Goal: Task Accomplishment & Management: Complete application form

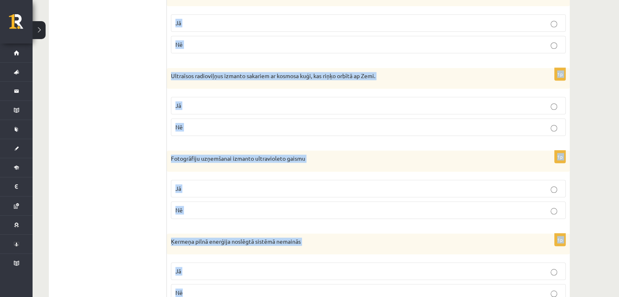
scroll to position [711, 0]
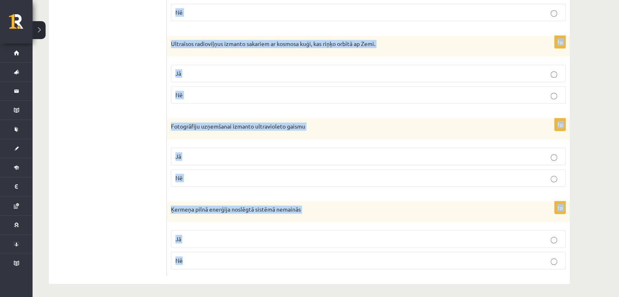
click at [252, 226] on fieldset "Jā Nē" at bounding box center [368, 249] width 394 height 46
click at [252, 236] on p "Jā" at bounding box center [368, 239] width 386 height 9
click at [244, 179] on label "Nē" at bounding box center [368, 177] width 394 height 17
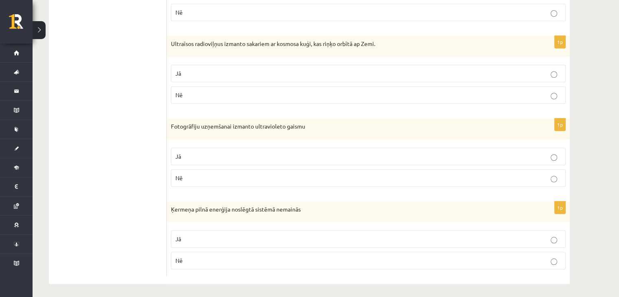
click at [329, 74] on p "Jā" at bounding box center [368, 73] width 386 height 9
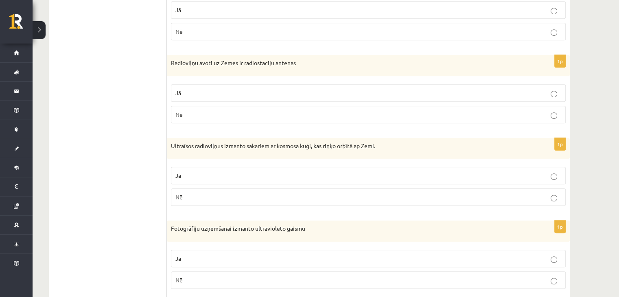
click at [325, 89] on p "Jā" at bounding box center [368, 93] width 386 height 9
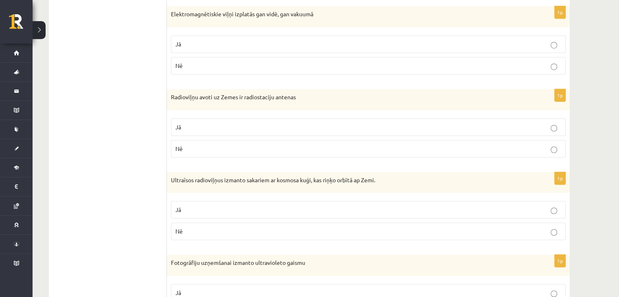
scroll to position [554, 0]
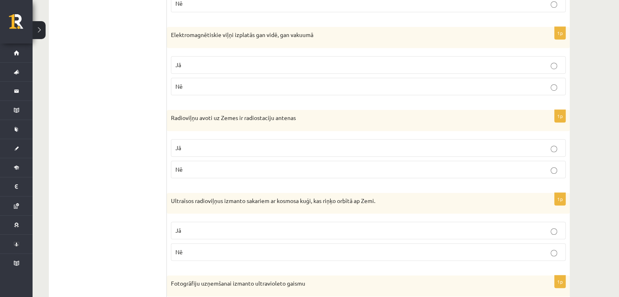
click at [318, 67] on label "Jā" at bounding box center [368, 64] width 394 height 17
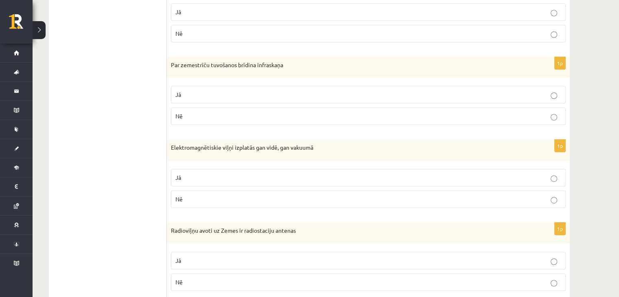
scroll to position [439, 0]
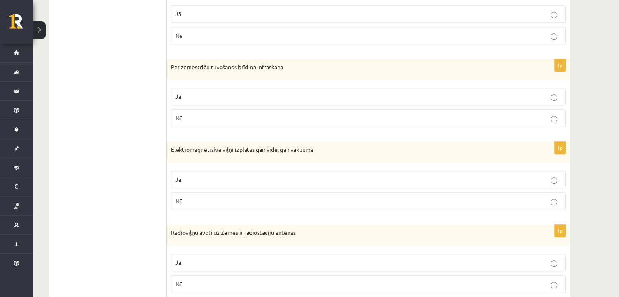
click at [309, 93] on p "Jā" at bounding box center [368, 96] width 386 height 9
click at [303, 15] on p "Jā" at bounding box center [368, 14] width 386 height 9
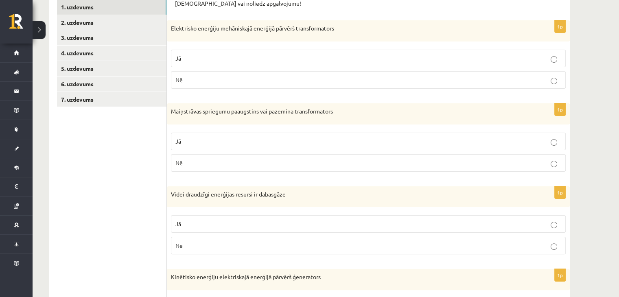
scroll to position [145, 0]
click at [373, 75] on label "Nē" at bounding box center [368, 80] width 394 height 17
click at [349, 247] on p "Nē" at bounding box center [368, 246] width 386 height 9
click at [353, 140] on p "Jā" at bounding box center [368, 142] width 386 height 9
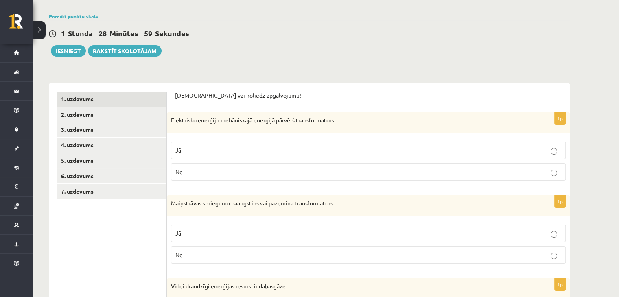
scroll to position [52, 0]
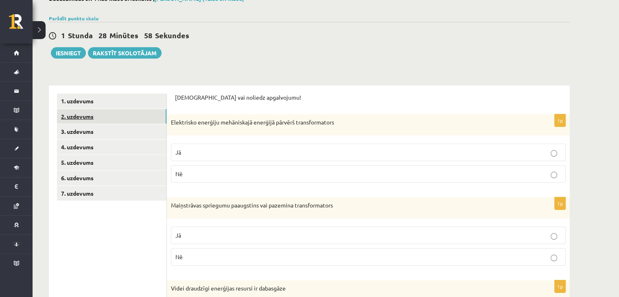
click at [96, 119] on link "2. uzdevums" at bounding box center [111, 116] width 109 height 15
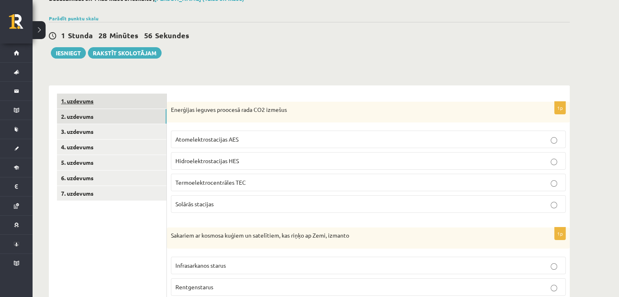
click at [86, 103] on link "1. uzdevums" at bounding box center [111, 101] width 109 height 15
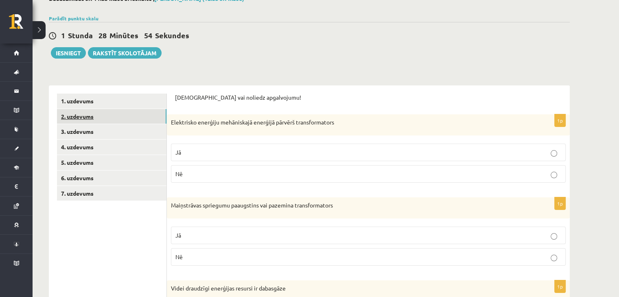
click at [82, 114] on link "2. uzdevums" at bounding box center [111, 116] width 109 height 15
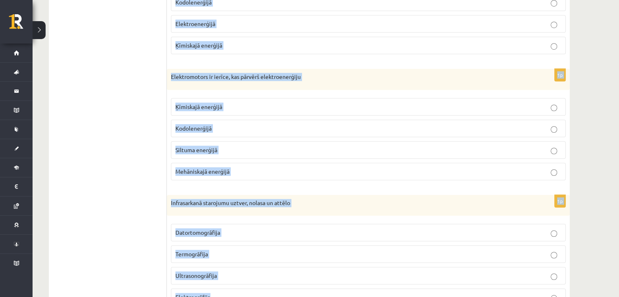
scroll to position [625, 0]
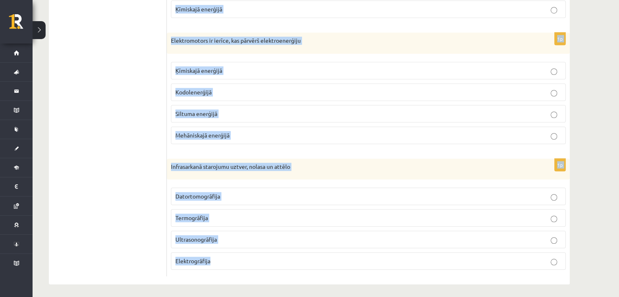
drag, startPoint x: 168, startPoint y: 56, endPoint x: 321, endPoint y: 251, distance: 248.3
copy form "Enerģijas ieguves proocesā rada CO2 izmešus Atomelektrostacijas AES Hidroelektr…"
click at [236, 214] on p "Termogrāfija" at bounding box center [368, 218] width 386 height 9
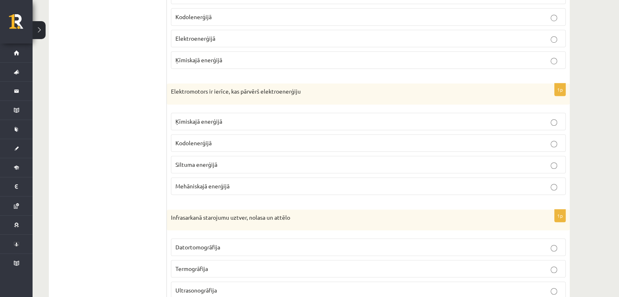
scroll to position [573, 0]
click at [272, 185] on p "Mehāniskajā enerģijā" at bounding box center [368, 187] width 386 height 9
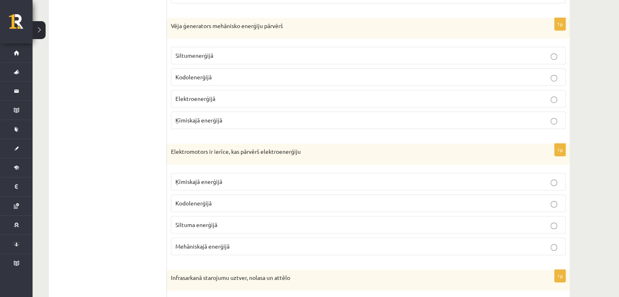
scroll to position [513, 0]
click at [250, 100] on p "Elektroenerģijā" at bounding box center [368, 99] width 386 height 9
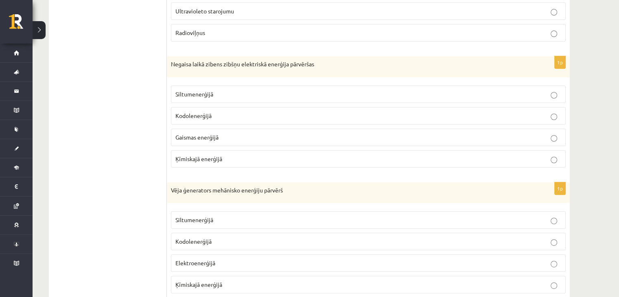
scroll to position [350, 0]
click at [293, 133] on p "Gaismas enerģijā" at bounding box center [368, 137] width 386 height 9
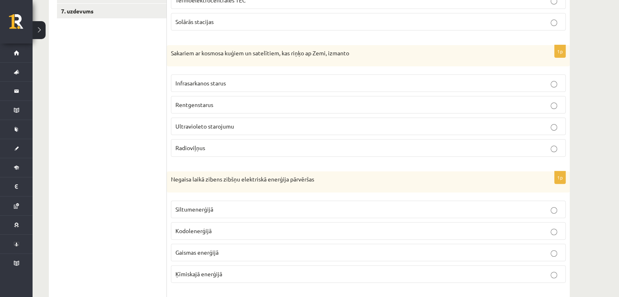
scroll to position [234, 0]
click at [272, 144] on p "Radioviļņus" at bounding box center [368, 148] width 386 height 9
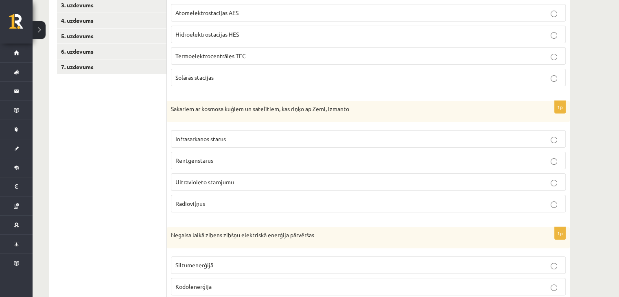
scroll to position [151, 0]
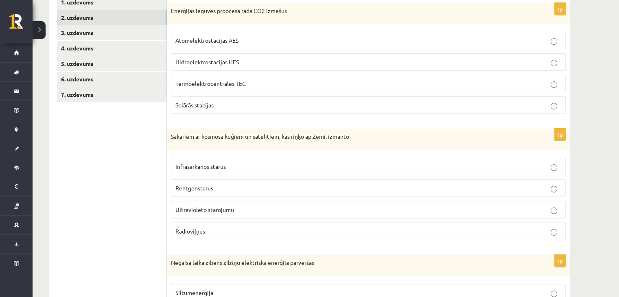
click at [292, 83] on p "Termoelektrocentrāles TEC" at bounding box center [368, 83] width 386 height 9
click at [81, 33] on link "3. uzdevums" at bounding box center [111, 32] width 109 height 15
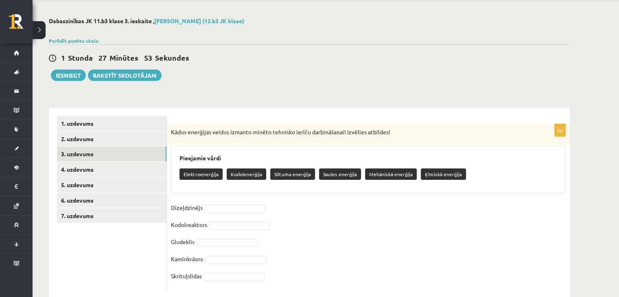
scroll to position [48, 0]
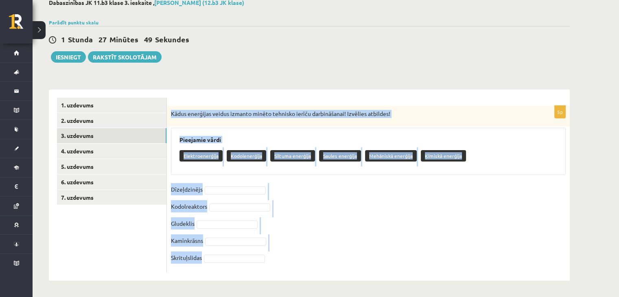
drag, startPoint x: 170, startPoint y: 111, endPoint x: 276, endPoint y: 254, distance: 178.0
click at [276, 254] on div "5p Kādus enerģijas veidus izmanto minēto tehnisko ierīču darbināšanai! Izvēlies…" at bounding box center [368, 189] width 403 height 167
copy div "Kādus enerģijas veidus izmanto minēto tehnisko ierīču darbināšanai! Izvēlies at…"
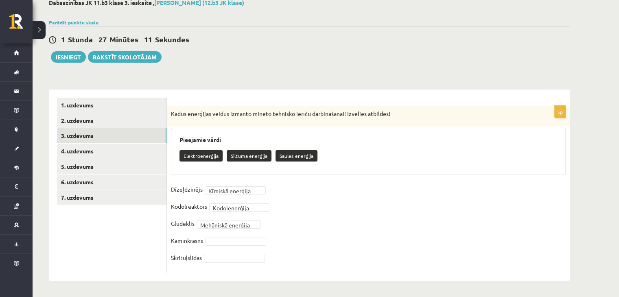
click at [250, 219] on fieldset "**********" at bounding box center [368, 225] width 394 height 85
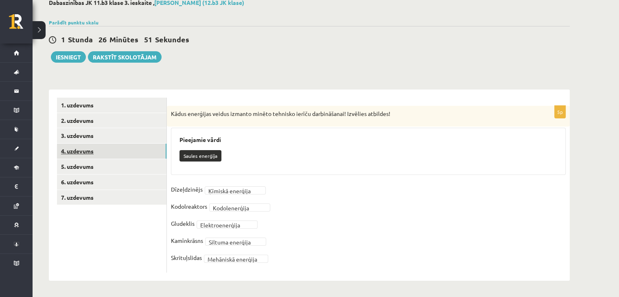
click at [85, 150] on link "4. uzdevums" at bounding box center [111, 151] width 109 height 15
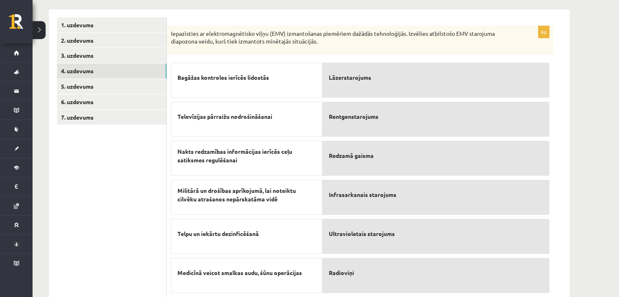
scroll to position [152, 0]
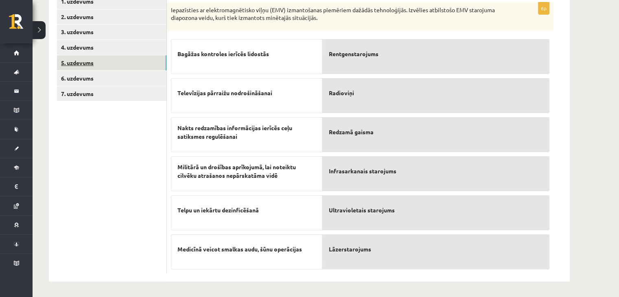
click at [89, 64] on link "5. uzdevums" at bounding box center [111, 62] width 109 height 15
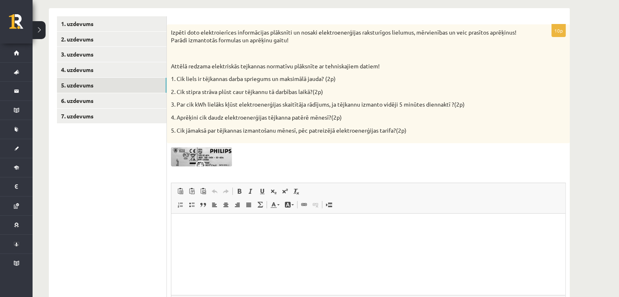
scroll to position [129, 0]
click at [209, 157] on img at bounding box center [201, 157] width 61 height 19
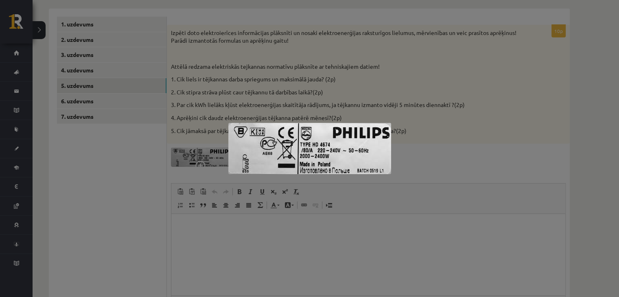
click at [443, 115] on div at bounding box center [309, 148] width 619 height 297
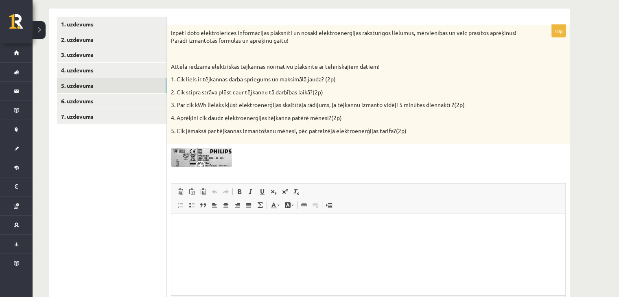
click at [213, 157] on img at bounding box center [201, 157] width 61 height 19
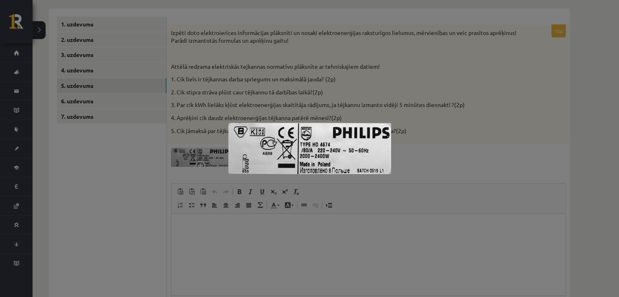
click at [229, 107] on div at bounding box center [309, 148] width 619 height 297
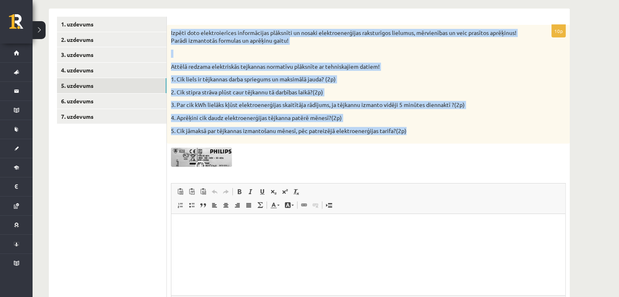
drag, startPoint x: 169, startPoint y: 31, endPoint x: 445, endPoint y: 124, distance: 291.2
click at [445, 124] on div "Izpēti doto elektroierīces informācijas plāksnīti un nosaki elektroenerģijas ra…" at bounding box center [368, 84] width 403 height 119
copy div "Izpēti doto elektroierīces informācijas plāksnīti un nosaki elektroenerģijas ra…"
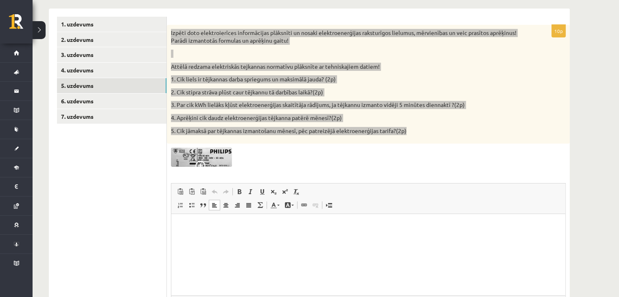
click at [274, 220] on html at bounding box center [368, 226] width 394 height 25
click at [263, 239] on html at bounding box center [368, 226] width 394 height 25
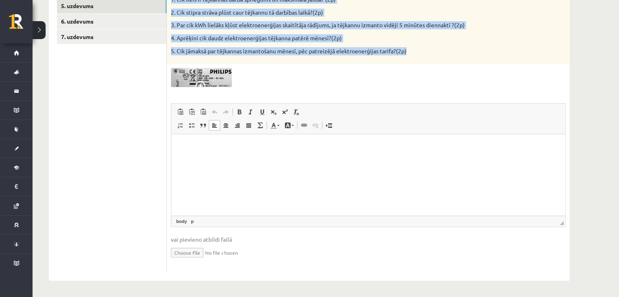
click at [199, 252] on input "file" at bounding box center [368, 252] width 394 height 17
type input "**********"
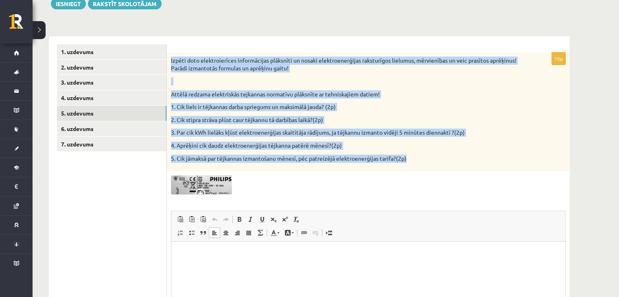
scroll to position [79, 0]
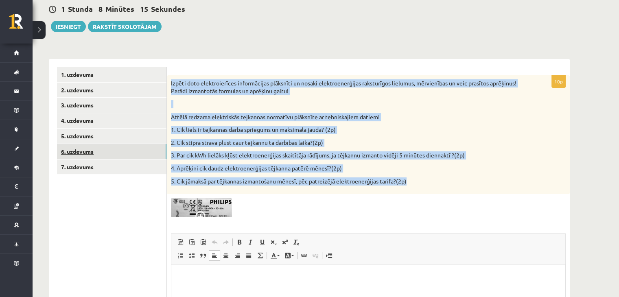
click at [74, 155] on link "6. uzdevums" at bounding box center [111, 151] width 109 height 15
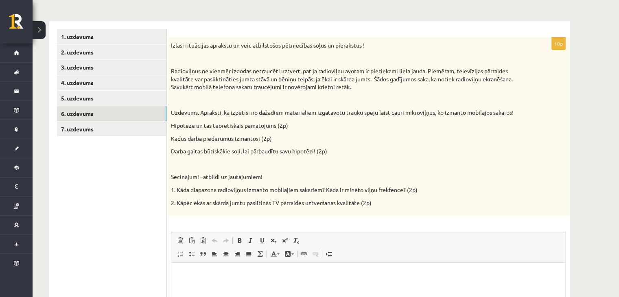
scroll to position [107, 0]
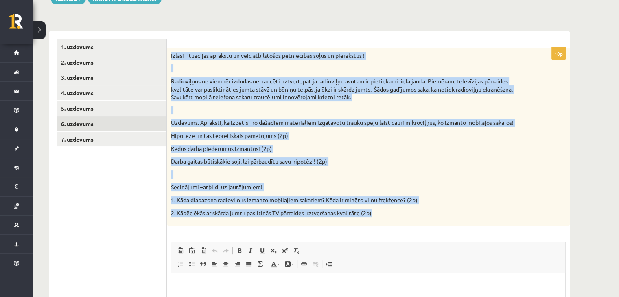
drag, startPoint x: 169, startPoint y: 52, endPoint x: 422, endPoint y: 216, distance: 301.5
click at [422, 216] on div "Izlasi rituācijas aprakstu un veic atbilstošos pētniecības soļus un pierakstus …" at bounding box center [368, 137] width 403 height 178
copy div "Izlasi rituācijas aprakstu un veic atbilstošos pētniecības soļus un pierakstus …"
click at [356, 156] on div "Izlasi rituācijas aprakstu un veic atbilstošos pētniecības soļus un pierakstus …" at bounding box center [368, 137] width 403 height 178
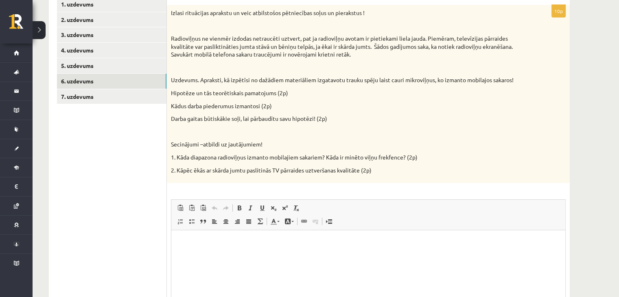
scroll to position [150, 0]
click at [83, 97] on link "7. uzdevums" at bounding box center [111, 95] width 109 height 15
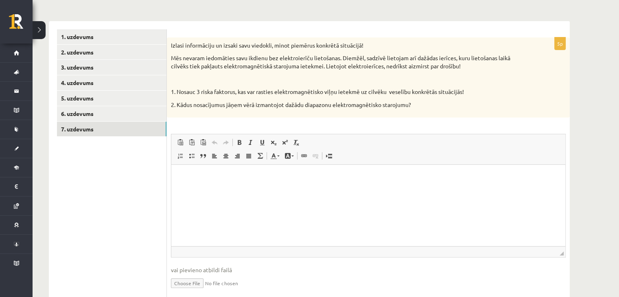
scroll to position [116, 0]
click at [89, 118] on link "6. uzdevums" at bounding box center [111, 114] width 109 height 15
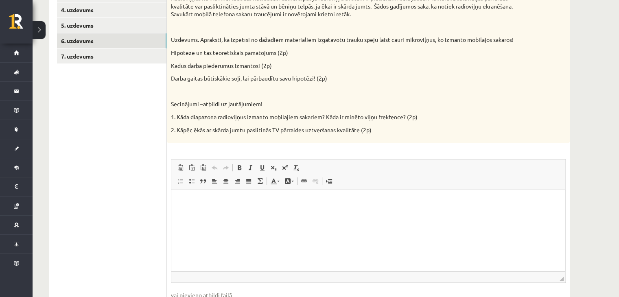
scroll to position [245, 0]
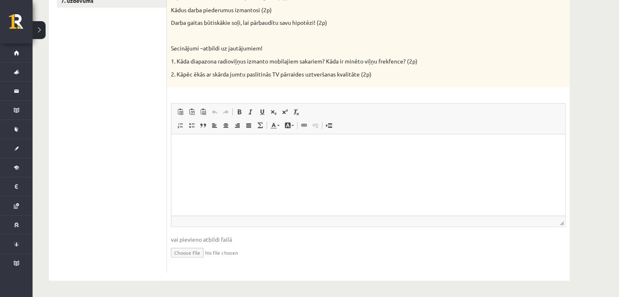
click at [198, 251] on input "file" at bounding box center [368, 252] width 394 height 17
type input "**********"
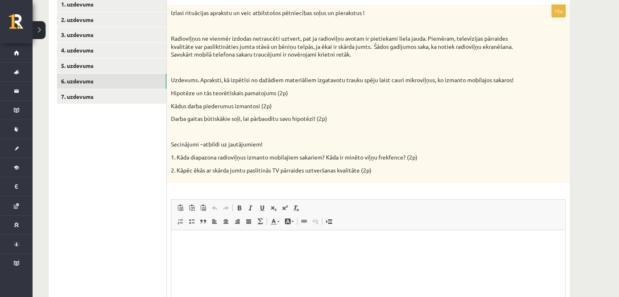
scroll to position [149, 0]
click at [93, 97] on link "7. uzdevums" at bounding box center [111, 96] width 109 height 15
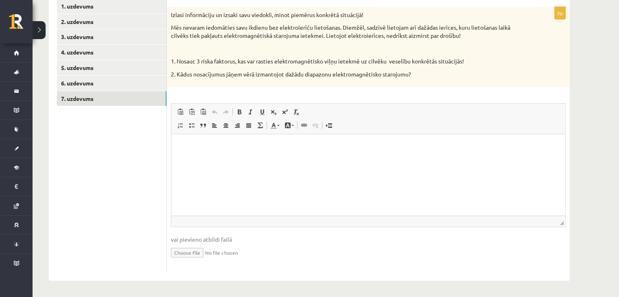
scroll to position [0, 0]
drag, startPoint x: 340, startPoint y: 223, endPoint x: 253, endPoint y: 137, distance: 122.2
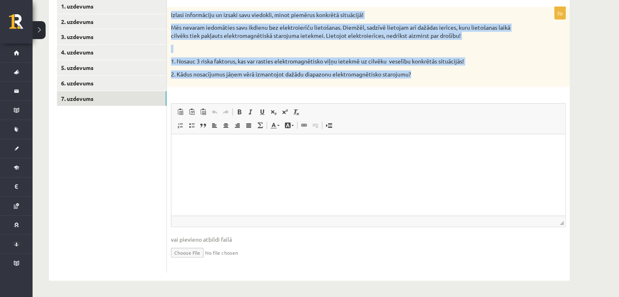
drag, startPoint x: 169, startPoint y: 11, endPoint x: 427, endPoint y: 83, distance: 268.2
click at [427, 83] on div "Izlasi informāciju un izsaki savu viedokli, minot piemērus konkrētā situācijā! …" at bounding box center [368, 47] width 403 height 81
copy div "Izlasi informāciju un izsaki savu viedokli, minot piemērus konkrētā situācijā! …"
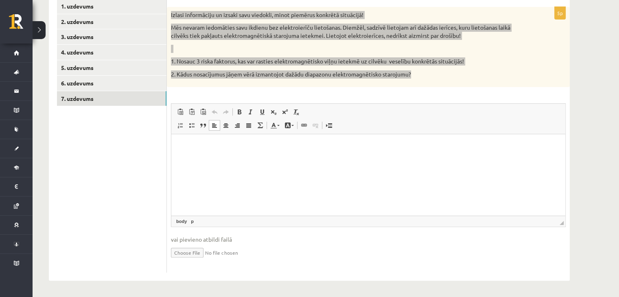
click at [207, 155] on html at bounding box center [368, 146] width 394 height 25
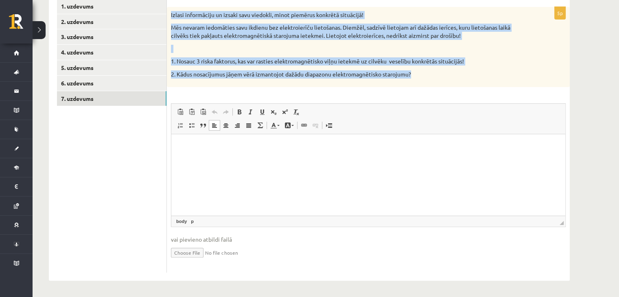
click at [192, 250] on input "file" at bounding box center [368, 252] width 394 height 17
type input "**********"
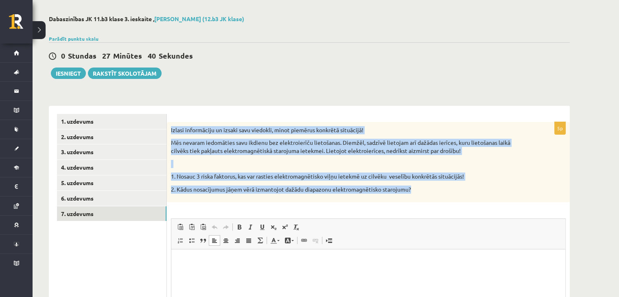
scroll to position [31, 0]
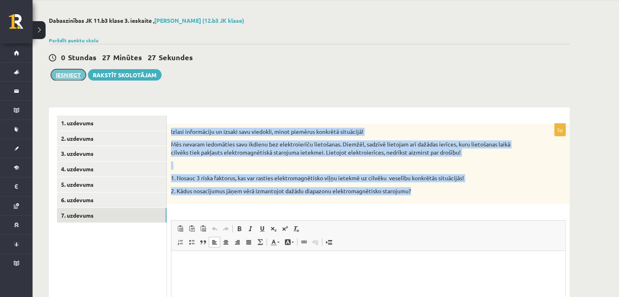
click at [69, 77] on button "Iesniegt" at bounding box center [68, 74] width 35 height 11
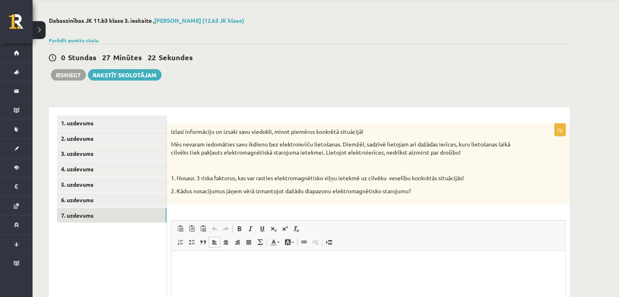
click at [346, 39] on div "Parādīt punktu skalu Atzīme No Līdz 1 0 7 2 8 14 3 15 20 4 21 25 5 26 30 6 31 3…" at bounding box center [309, 40] width 521 height 7
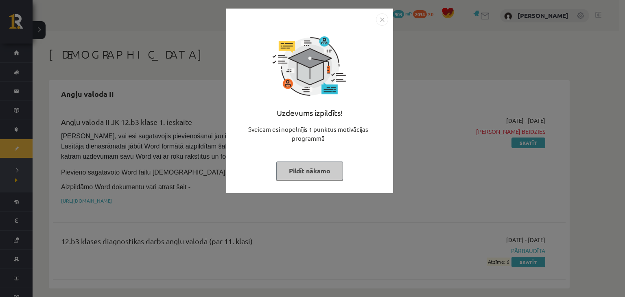
click at [377, 19] on img "Close" at bounding box center [382, 19] width 12 height 12
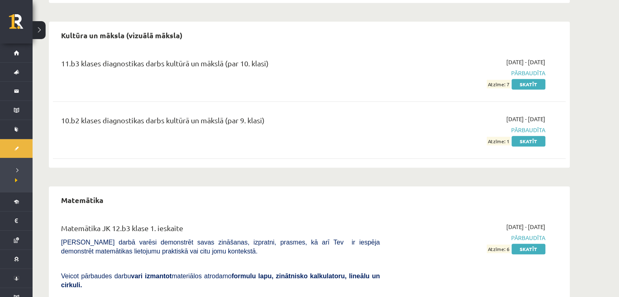
scroll to position [673, 0]
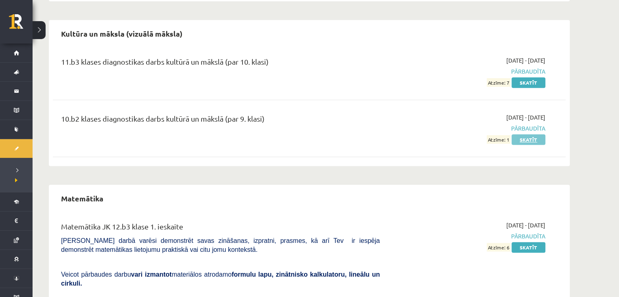
click at [529, 136] on link "Skatīt" at bounding box center [528, 139] width 34 height 11
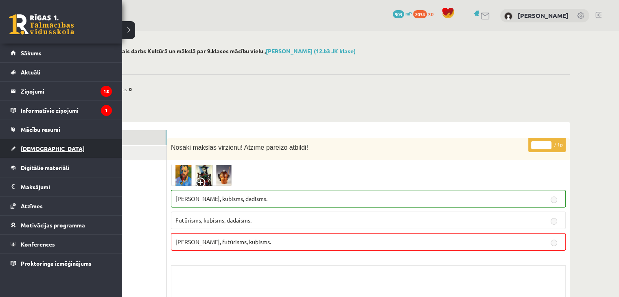
click at [31, 147] on span "[DEMOGRAPHIC_DATA]" at bounding box center [53, 148] width 64 height 7
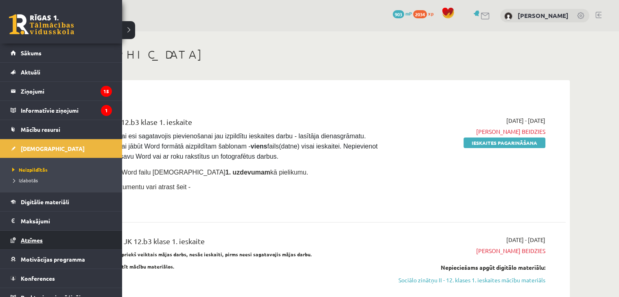
click at [40, 236] on span "Atzīmes" at bounding box center [32, 239] width 22 height 7
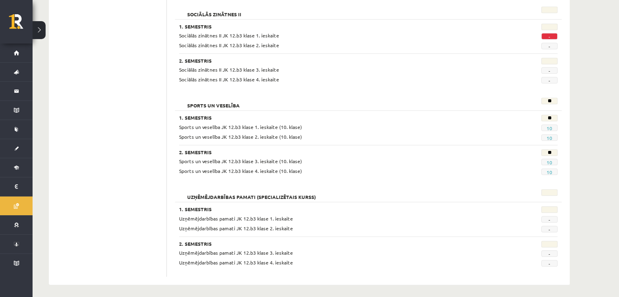
scroll to position [678, 0]
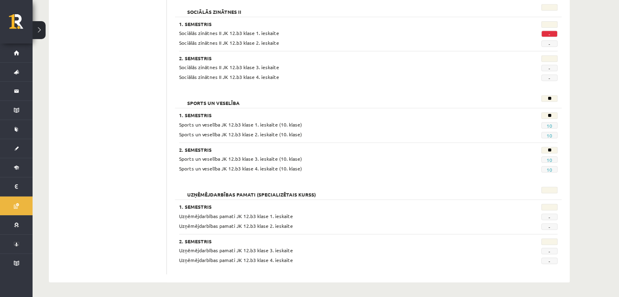
click at [317, 209] on div "1. Semestris" at bounding box center [335, 208] width 313 height 8
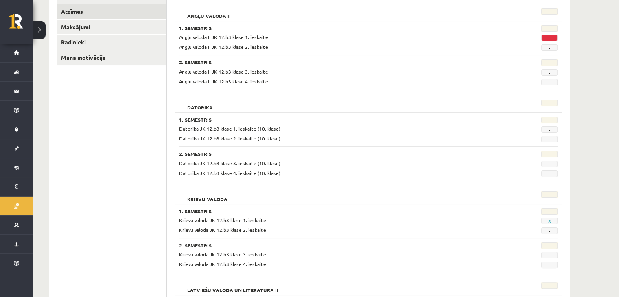
scroll to position [0, 0]
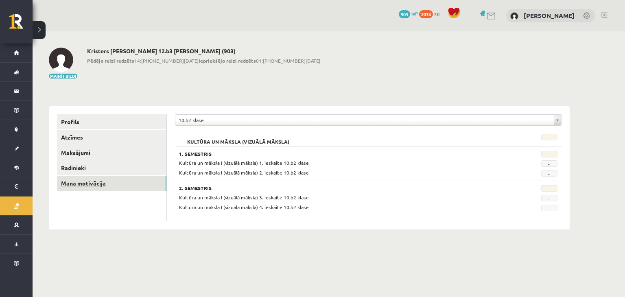
click at [84, 183] on link "Mana motivācija" at bounding box center [111, 183] width 109 height 15
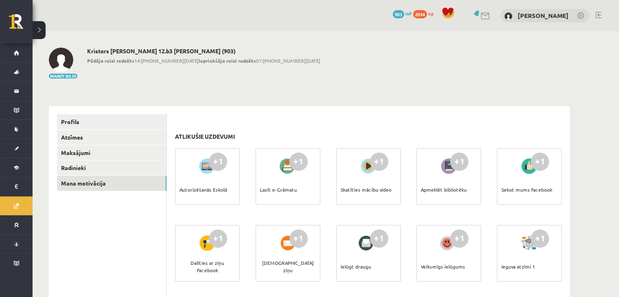
click at [401, 12] on span "903" at bounding box center [397, 14] width 11 height 8
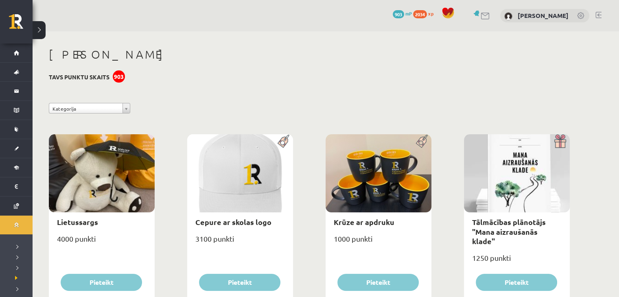
click at [89, 194] on div at bounding box center [102, 173] width 106 height 78
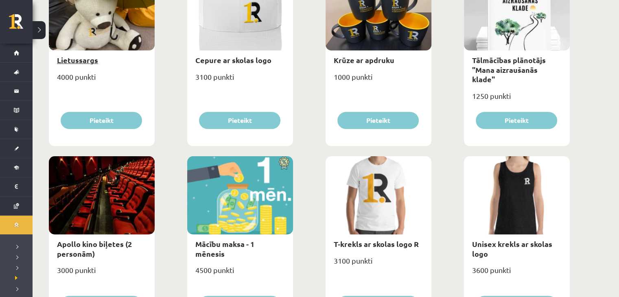
scroll to position [164, 0]
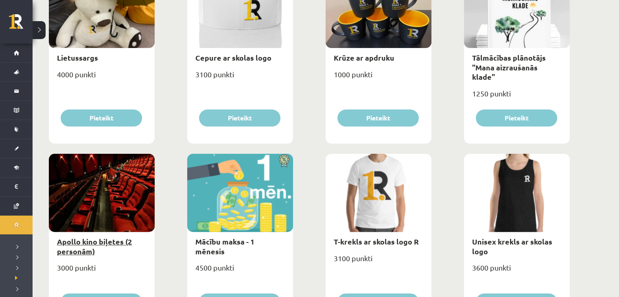
click at [97, 243] on link "Apollo kino biļetes (2 personām)" at bounding box center [94, 246] width 75 height 19
type input "*"
select select "**********"
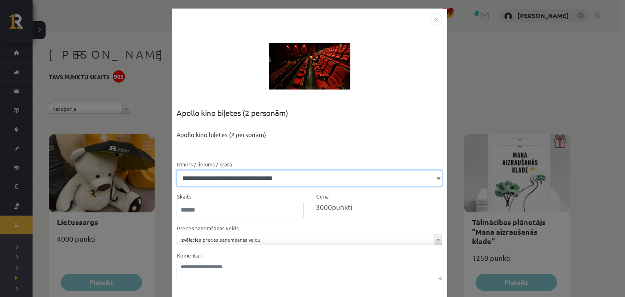
click at [346, 173] on select "**********" at bounding box center [310, 178] width 266 height 16
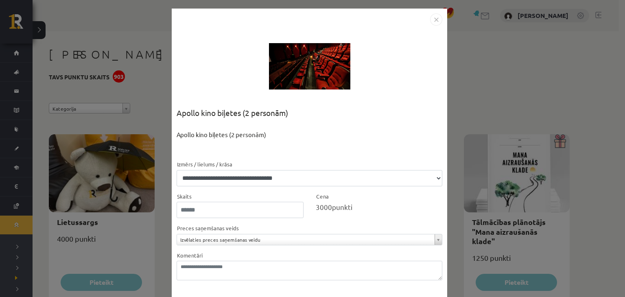
click at [475, 110] on div "**********" at bounding box center [312, 148] width 625 height 297
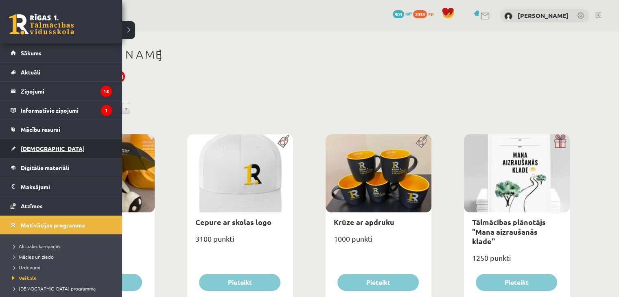
click at [41, 148] on span "[DEMOGRAPHIC_DATA]" at bounding box center [53, 148] width 64 height 7
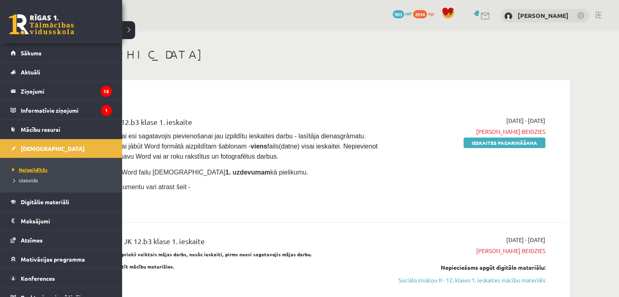
click at [28, 170] on span "Neizpildītās" at bounding box center [28, 169] width 37 height 7
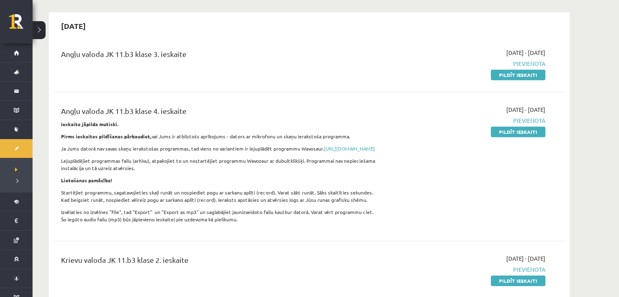
scroll to position [327, 0]
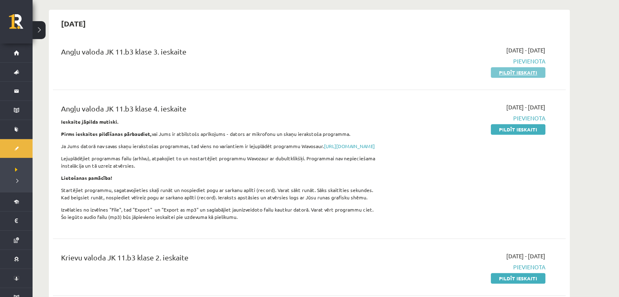
click at [514, 70] on link "Pildīt ieskaiti" at bounding box center [517, 72] width 54 height 11
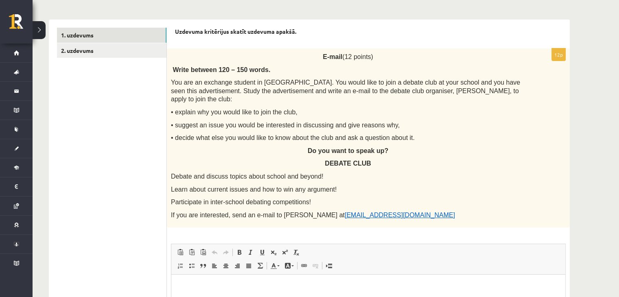
scroll to position [123, 0]
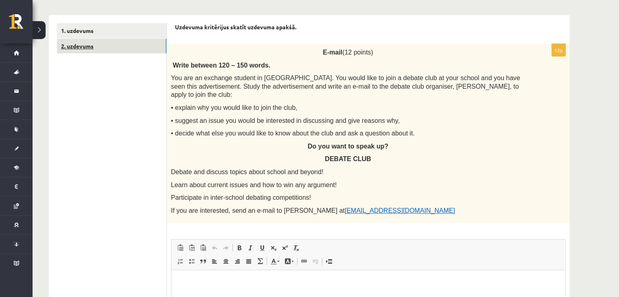
click at [109, 48] on link "2. uzdevums" at bounding box center [111, 46] width 109 height 15
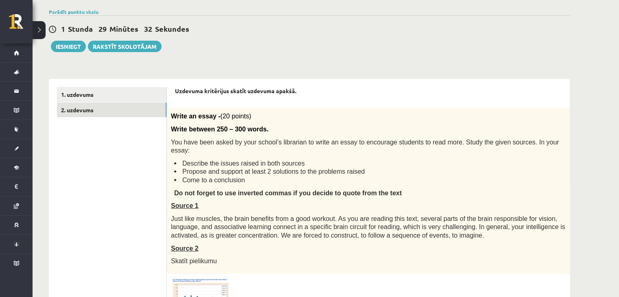
scroll to position [59, 0]
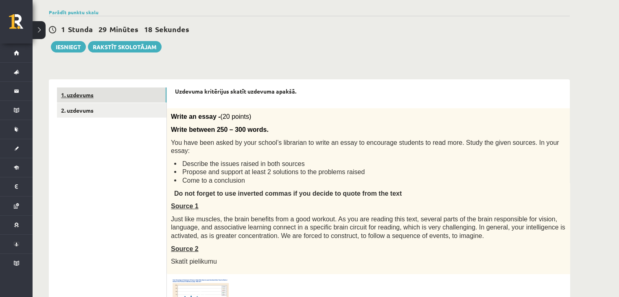
click at [138, 98] on link "1. uzdevums" at bounding box center [111, 94] width 109 height 15
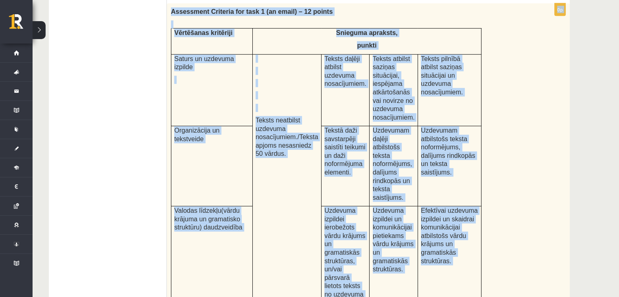
scroll to position [574, 0]
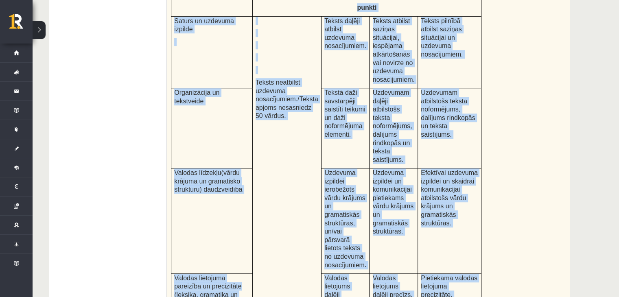
drag, startPoint x: 170, startPoint y: 106, endPoint x: 405, endPoint y: 305, distance: 307.6
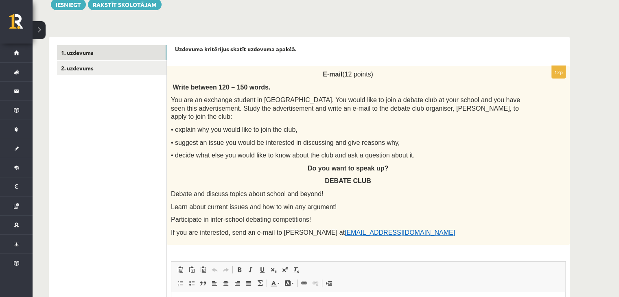
scroll to position [0, 0]
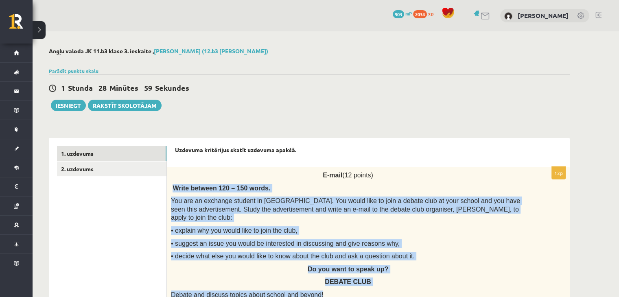
drag, startPoint x: 172, startPoint y: 183, endPoint x: 417, endPoint y: 288, distance: 266.6
click at [417, 288] on div "E-mail (12 points) Write between 120 – 150 words. You are an exchange student i…" at bounding box center [368, 256] width 403 height 179
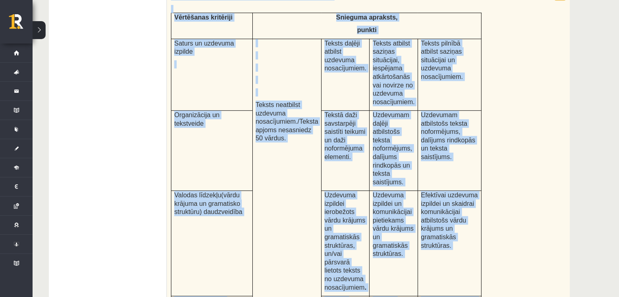
scroll to position [574, 0]
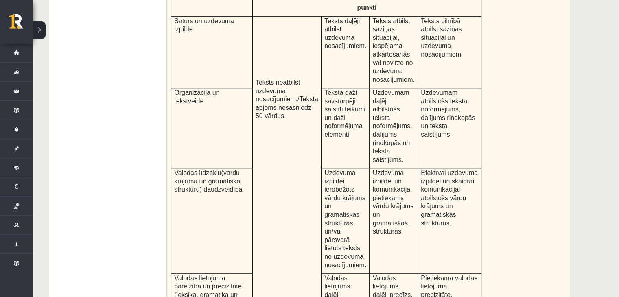
drag, startPoint x: 172, startPoint y: 147, endPoint x: 492, endPoint y: 224, distance: 329.3
copy form "Loremips dolorsitam consec adipisci elitse. 11d E-temp (54 incidi) Utlab etdolo…"
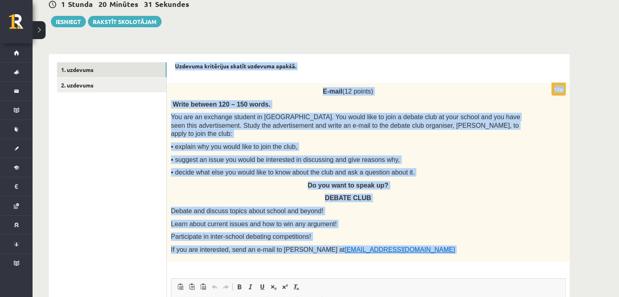
scroll to position [85, 0]
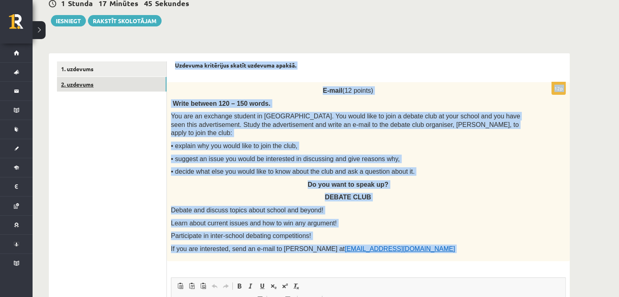
click at [82, 85] on link "2. uzdevums" at bounding box center [111, 84] width 109 height 15
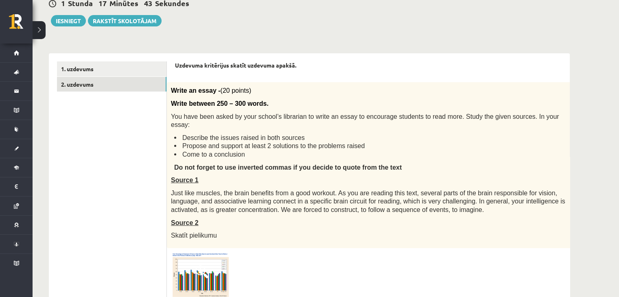
scroll to position [0, 0]
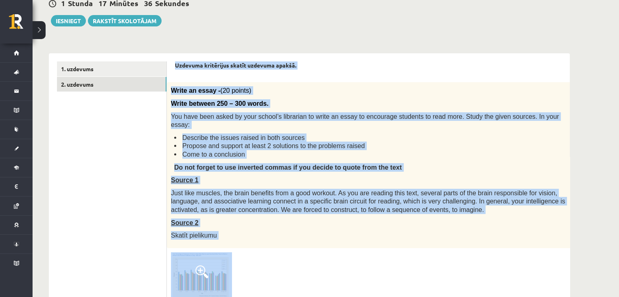
drag, startPoint x: 172, startPoint y: 62, endPoint x: 393, endPoint y: 271, distance: 304.1
copy form "Uzdevuma kritērijus skatīt uzdevuma apakšā. 20p Write an essay - (20 points) Wr…"
click at [231, 257] on img at bounding box center [201, 275] width 61 height 47
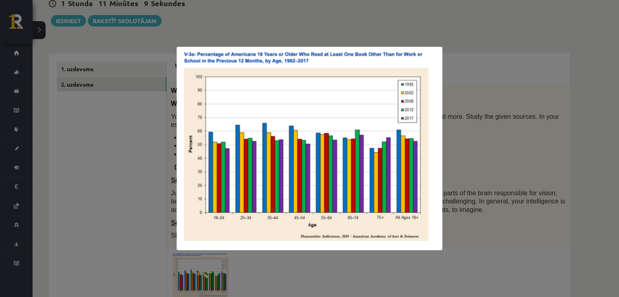
click at [351, 12] on div at bounding box center [309, 148] width 619 height 297
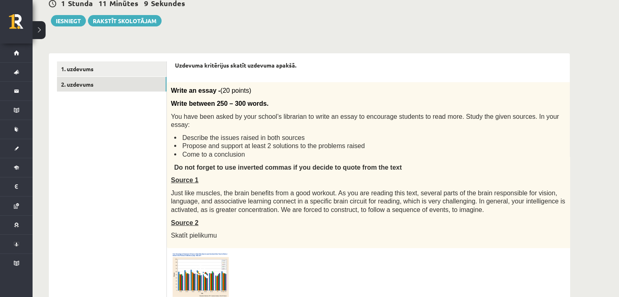
click at [351, 12] on div "1 Stunda 11 Minūtes 9 Sekundes Ieskaite saglabāta! Iesniegt Rakstīt skolotājam" at bounding box center [309, 8] width 521 height 37
click at [132, 70] on link "1. uzdevums" at bounding box center [111, 68] width 109 height 15
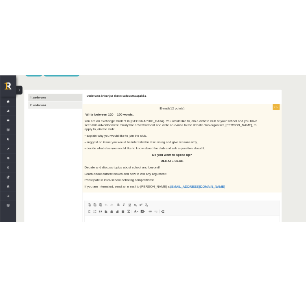
scroll to position [121, 0]
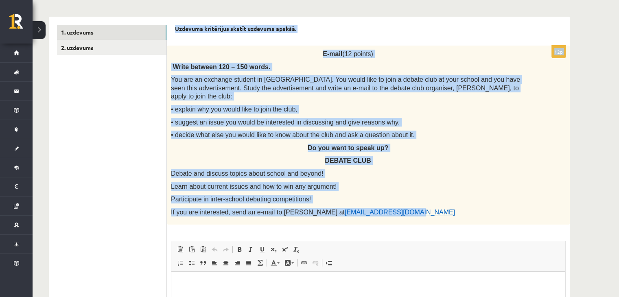
drag, startPoint x: 171, startPoint y: 24, endPoint x: 395, endPoint y: 205, distance: 288.4
copy form "Uzdevuma kritērijus skatīt uzdevuma apakšā. 12p E-mail (12 points) Write betwee…"
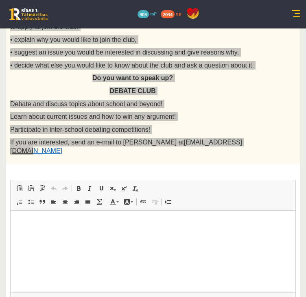
scroll to position [246, 0]
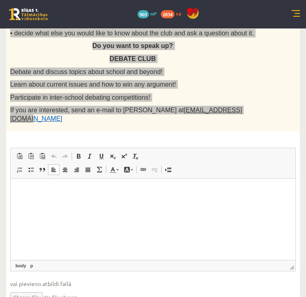
click at [78, 185] on html at bounding box center [153, 190] width 285 height 25
click at [50, 164] on link "Align Left" at bounding box center [53, 169] width 11 height 11
click at [76, 153] on span at bounding box center [78, 156] width 7 height 7
click at [79, 153] on span at bounding box center [78, 156] width 7 height 7
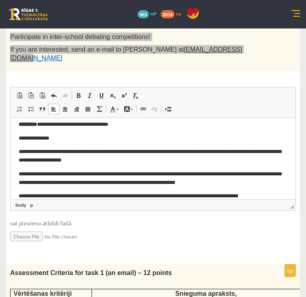
scroll to position [15, 0]
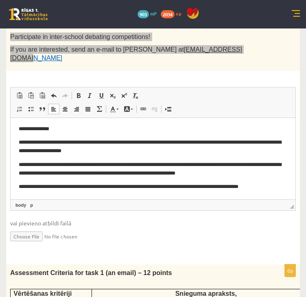
click at [246, 188] on p "**********" at bounding box center [150, 186] width 263 height 9
click at [269, 188] on p "**********" at bounding box center [150, 186] width 263 height 9
click at [275, 187] on p "**********" at bounding box center [150, 186] width 263 height 9
click at [20, 195] on p "**********" at bounding box center [150, 190] width 263 height 17
click at [34, 196] on p "**********" at bounding box center [150, 190] width 263 height 17
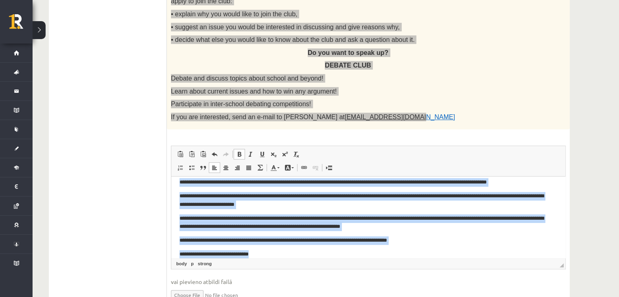
scroll to position [70, 0]
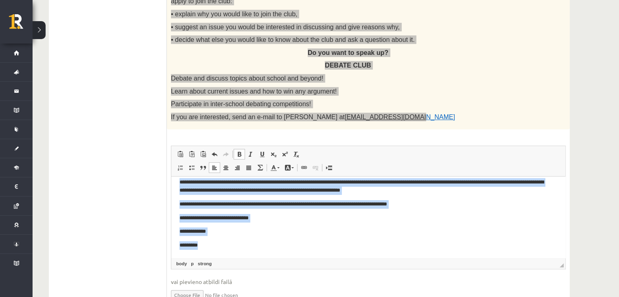
drag, startPoint x: 177, startPoint y: 189, endPoint x: 424, endPoint y: 248, distance: 253.9
click at [424, 248] on html "**********" at bounding box center [368, 182] width 394 height 151
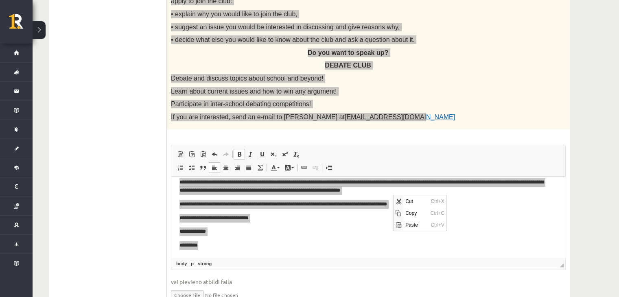
scroll to position [0, 0]
click at [406, 214] on span "Copy" at bounding box center [415, 213] width 25 height 12
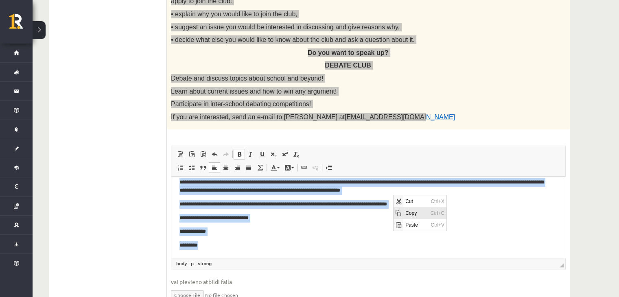
copy body "**********"
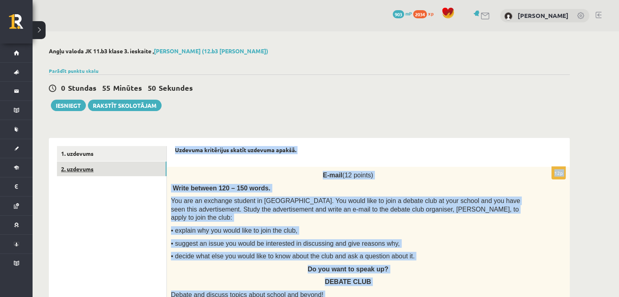
click at [78, 170] on link "2. uzdevums" at bounding box center [111, 168] width 109 height 15
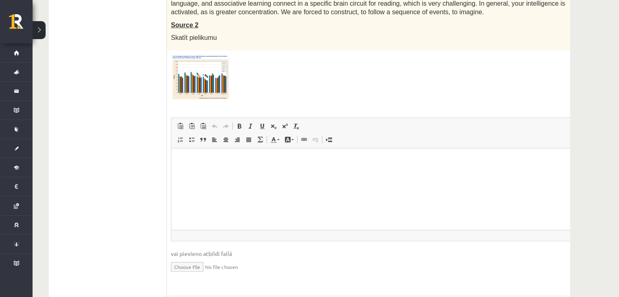
scroll to position [291, 0]
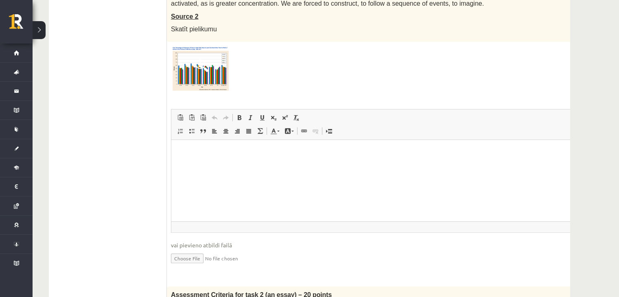
click at [194, 258] on input "file" at bounding box center [395, 257] width 449 height 17
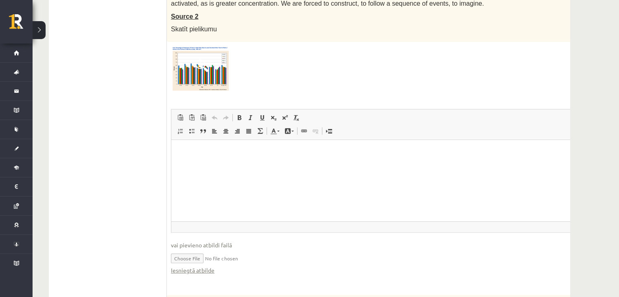
click at [200, 256] on input "file" at bounding box center [395, 257] width 449 height 17
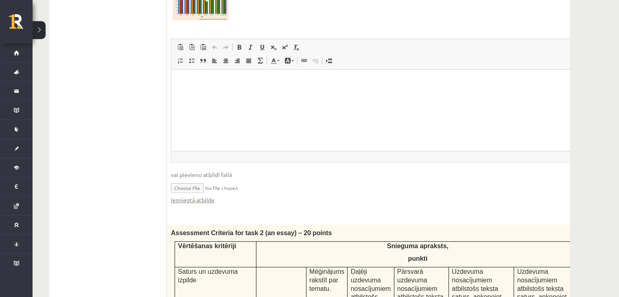
scroll to position [361, 0]
click at [202, 200] on link "Iesniegtā atbilde" at bounding box center [193, 200] width 44 height 9
click at [200, 186] on input "file" at bounding box center [395, 187] width 449 height 17
type input "**********"
click at [200, 199] on link "Iesniegtā atbilde" at bounding box center [193, 200] width 44 height 9
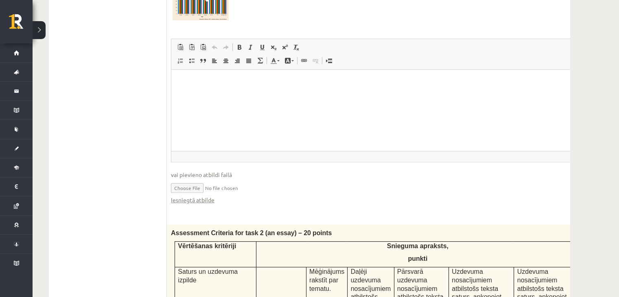
click at [200, 187] on input "file" at bounding box center [395, 187] width 449 height 17
click at [188, 185] on input "file" at bounding box center [395, 187] width 449 height 17
type input "**********"
click at [199, 199] on link "Iesniegtā atbilde" at bounding box center [193, 200] width 44 height 9
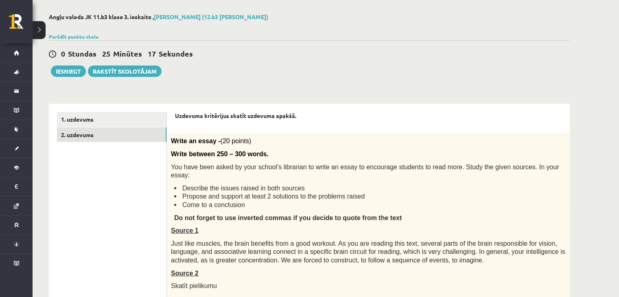
scroll to position [0, 0]
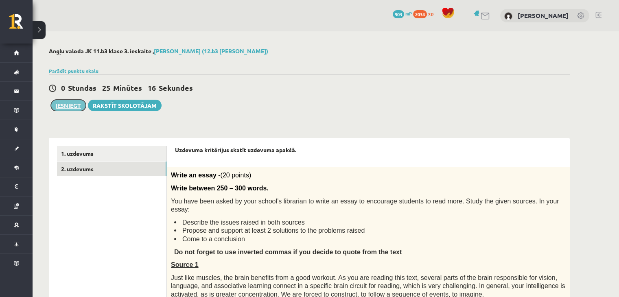
click at [72, 108] on button "Iesniegt" at bounding box center [68, 105] width 35 height 11
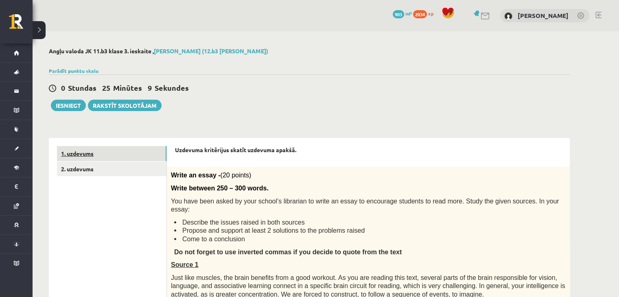
click at [90, 154] on link "1. uzdevums" at bounding box center [111, 153] width 109 height 15
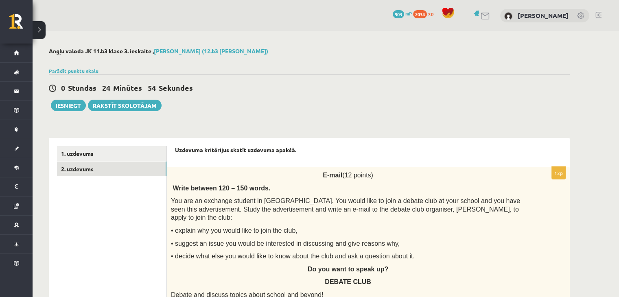
click at [89, 171] on link "2. uzdevums" at bounding box center [111, 168] width 109 height 15
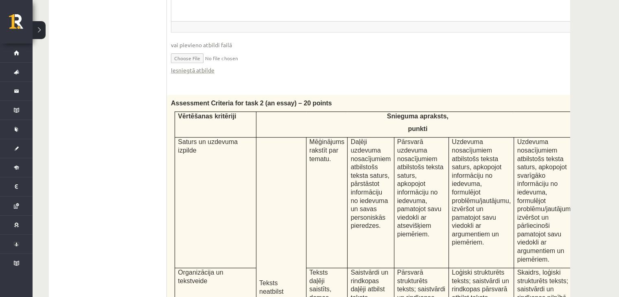
scroll to position [488, 0]
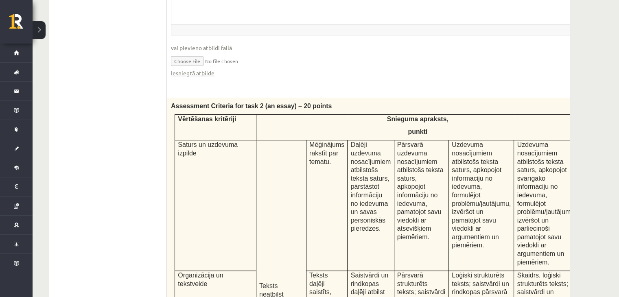
click at [195, 60] on input "file" at bounding box center [395, 60] width 449 height 17
type input "**********"
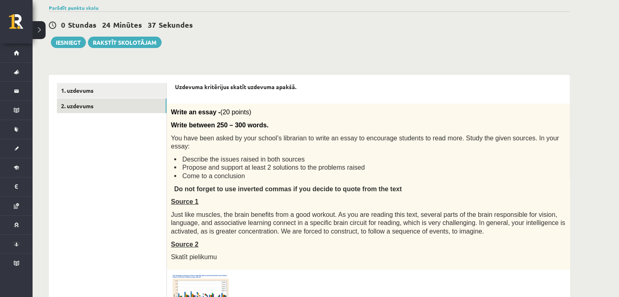
scroll to position [0, 0]
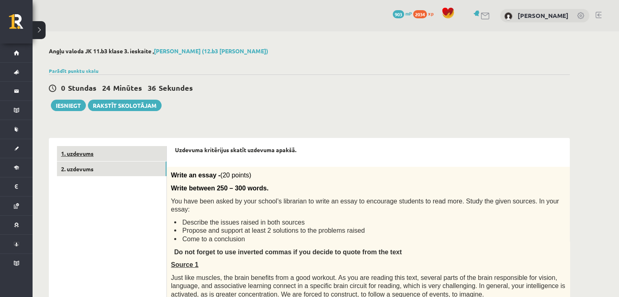
click at [74, 152] on link "1. uzdevums" at bounding box center [111, 153] width 109 height 15
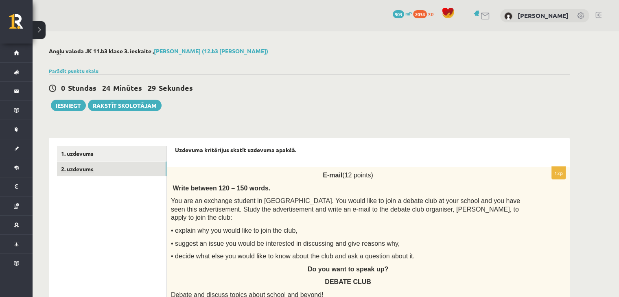
click at [77, 170] on link "2. uzdevums" at bounding box center [111, 168] width 109 height 15
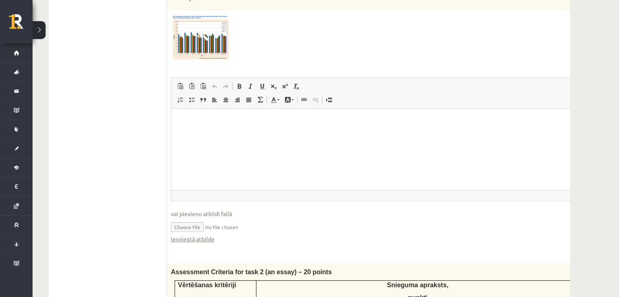
scroll to position [323, 0]
click at [200, 223] on input "file" at bounding box center [395, 225] width 449 height 17
type input "**********"
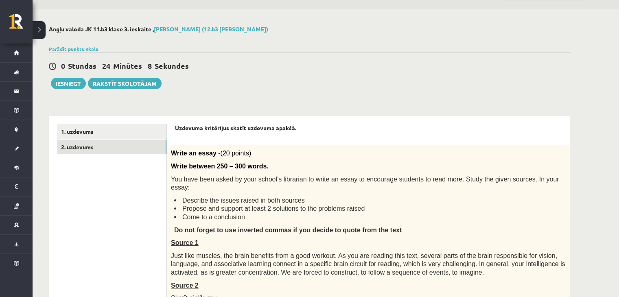
scroll to position [0, 0]
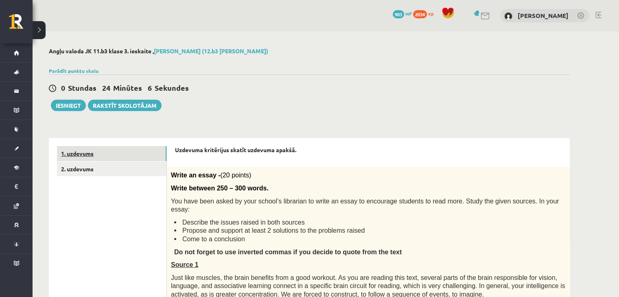
click at [89, 152] on link "1. uzdevums" at bounding box center [111, 153] width 109 height 15
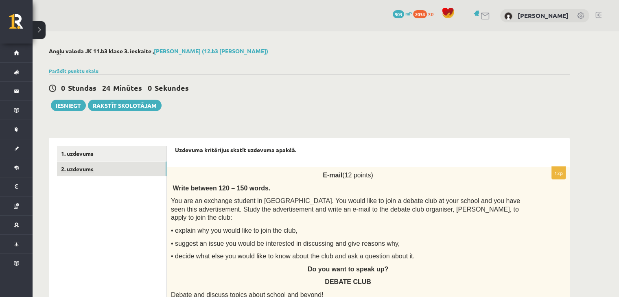
click at [82, 173] on link "2. uzdevums" at bounding box center [111, 168] width 109 height 15
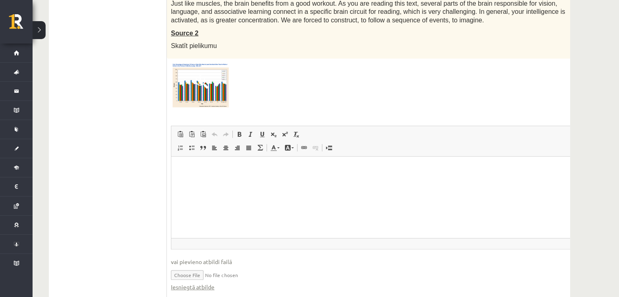
scroll to position [275, 0]
click at [182, 286] on link "Iesniegtā atbilde" at bounding box center [193, 286] width 44 height 9
click at [196, 273] on input "file" at bounding box center [395, 274] width 449 height 17
type input "**********"
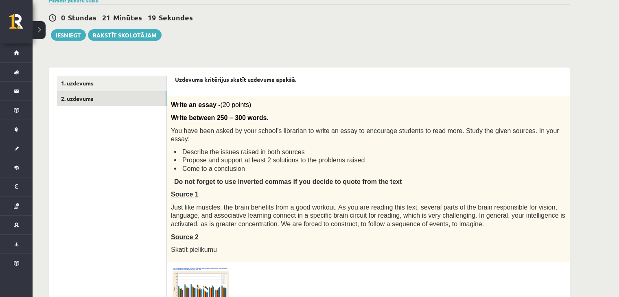
scroll to position [0, 0]
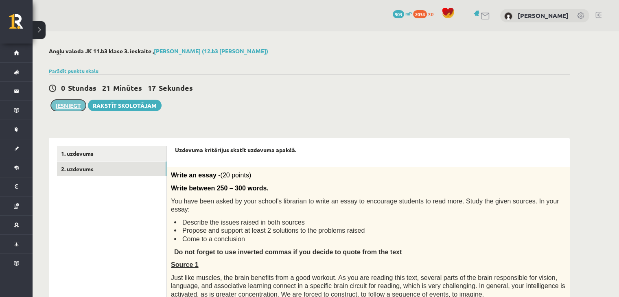
click at [72, 108] on button "Iesniegt" at bounding box center [68, 105] width 35 height 11
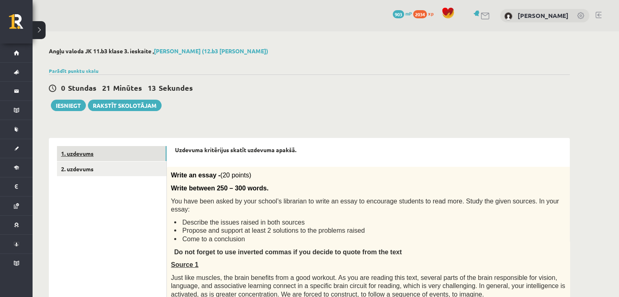
click at [92, 152] on link "1. uzdevums" at bounding box center [111, 153] width 109 height 15
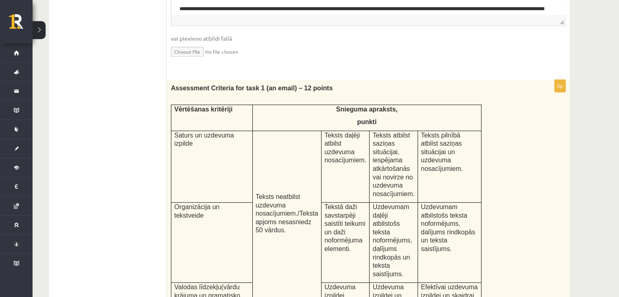
scroll to position [574, 0]
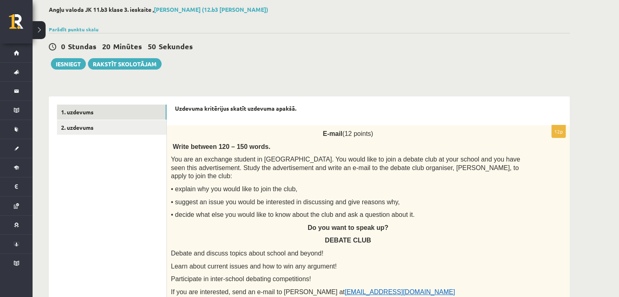
scroll to position [41, 0]
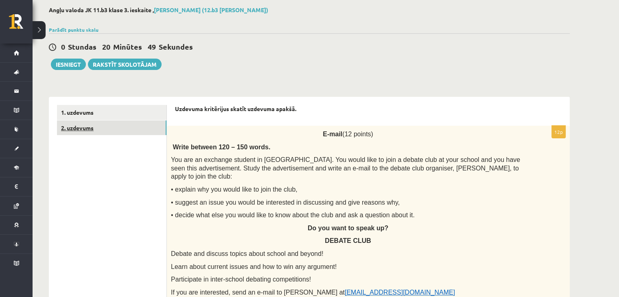
click at [85, 129] on link "2. uzdevums" at bounding box center [111, 127] width 109 height 15
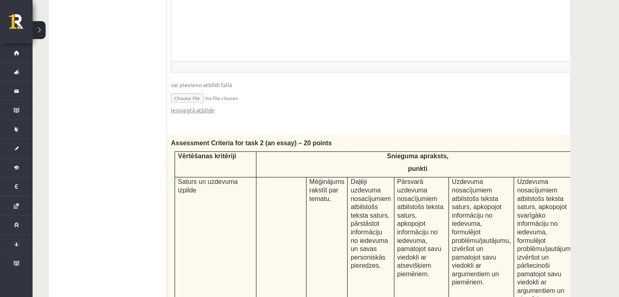
scroll to position [456, 0]
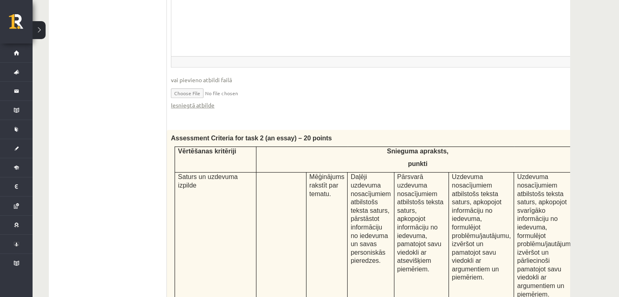
click at [196, 90] on input "file" at bounding box center [395, 92] width 449 height 17
type input "**********"
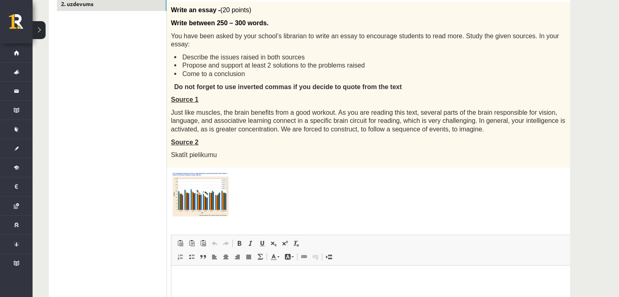
scroll to position [0, 0]
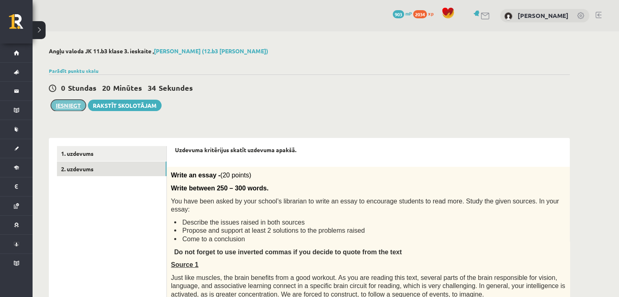
click at [75, 105] on button "Iesniegt" at bounding box center [68, 105] width 35 height 11
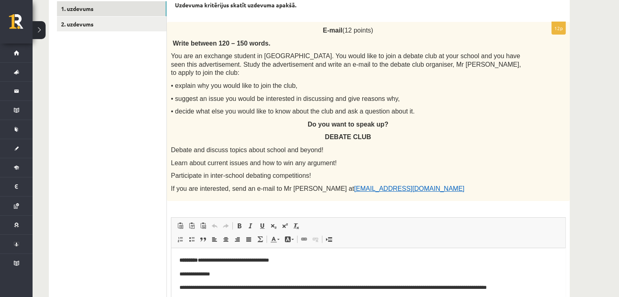
scroll to position [139, 0]
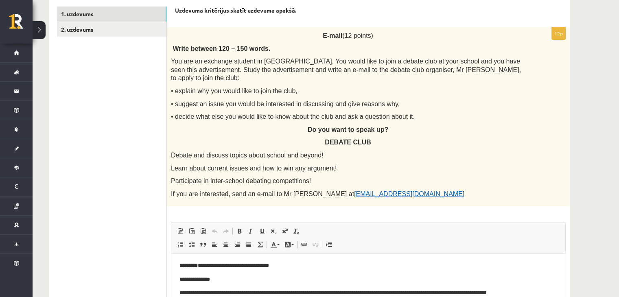
click at [218, 90] on div "E-mail (12 points) Write between 120 – 150 words. You are an exchange student i…" at bounding box center [368, 116] width 403 height 179
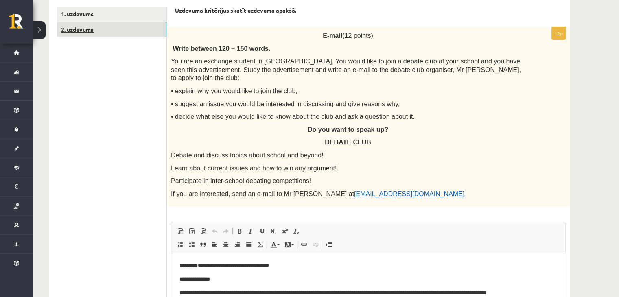
click at [96, 24] on link "2. uzdevums" at bounding box center [111, 29] width 109 height 15
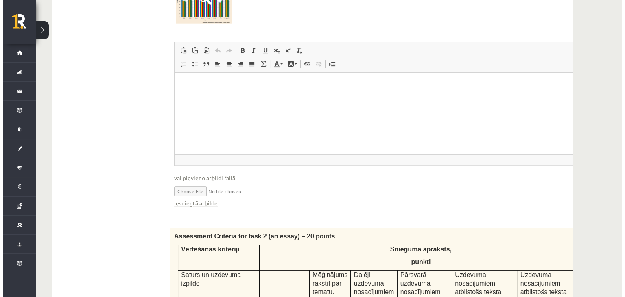
scroll to position [359, 0]
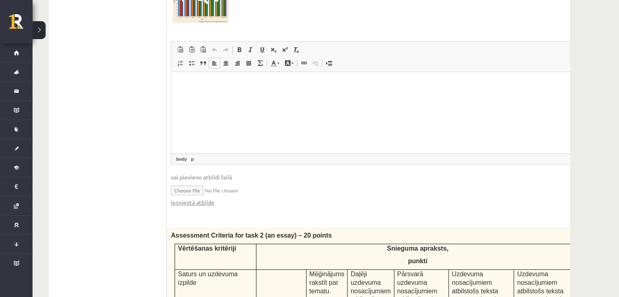
click at [214, 96] on html at bounding box center [395, 84] width 448 height 25
click at [303, 64] on span at bounding box center [304, 63] width 7 height 7
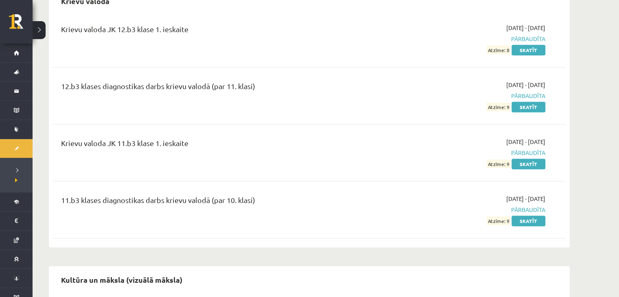
scroll to position [465, 0]
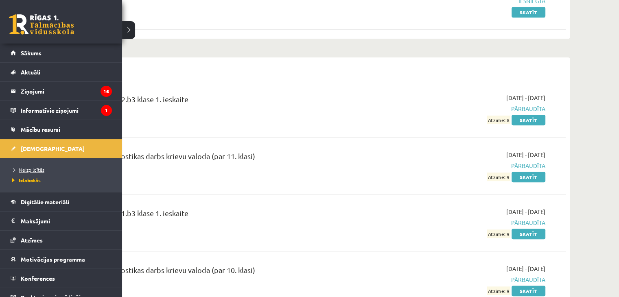
click at [24, 170] on span "Neizpildītās" at bounding box center [27, 169] width 34 height 7
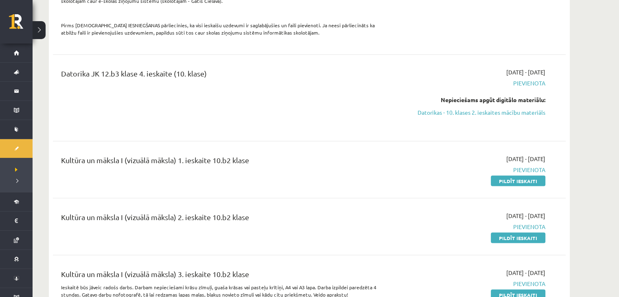
scroll to position [1509, 0]
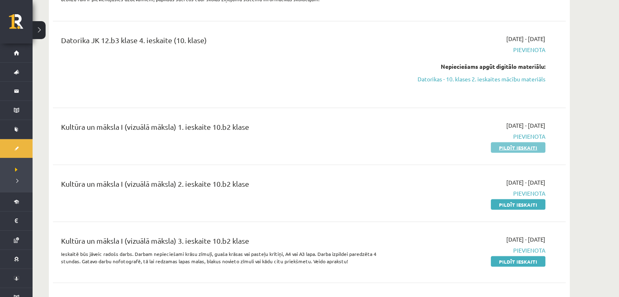
click at [501, 144] on link "Pildīt ieskaiti" at bounding box center [517, 147] width 54 height 11
click at [497, 202] on link "Pildīt ieskaiti" at bounding box center [517, 204] width 54 height 11
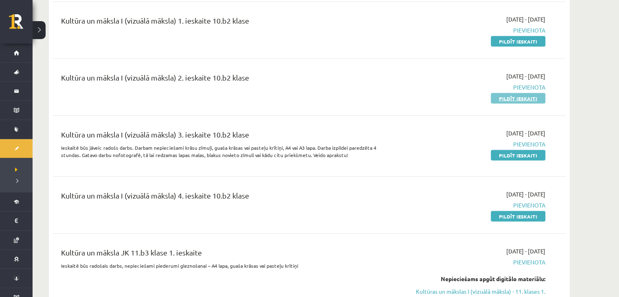
scroll to position [1615, 0]
click at [505, 214] on link "Pildīt ieskaiti" at bounding box center [517, 216] width 54 height 11
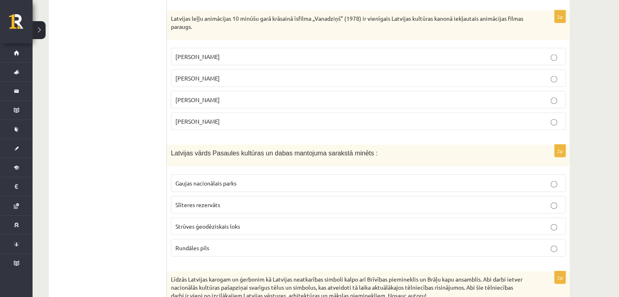
scroll to position [1874, 0]
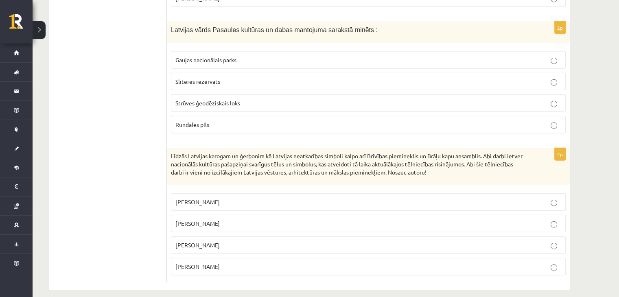
drag, startPoint x: 169, startPoint y: 158, endPoint x: 255, endPoint y: 268, distance: 139.7
copy form "Viņš radījis kanoniskus opusus instrumentiem solo („Grāmata” čellam, „Ainava ar…"
click at [255, 198] on p "Kārlis Zāle" at bounding box center [368, 202] width 386 height 9
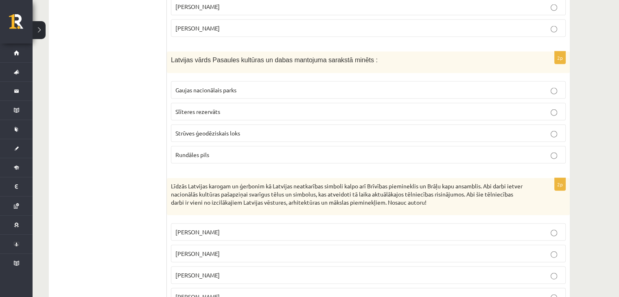
scroll to position [1841, 0]
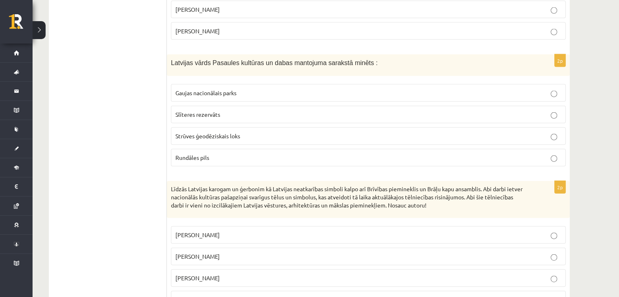
click at [332, 127] on label "Strūves ģeodēziskais loks" at bounding box center [368, 135] width 394 height 17
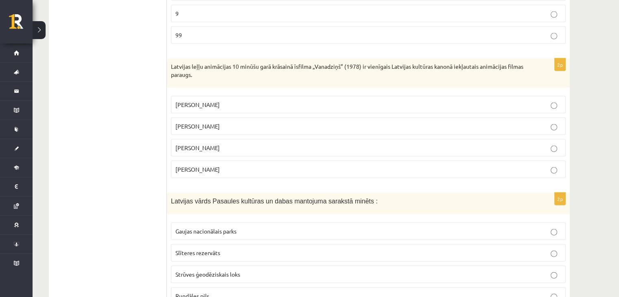
scroll to position [1700, 0]
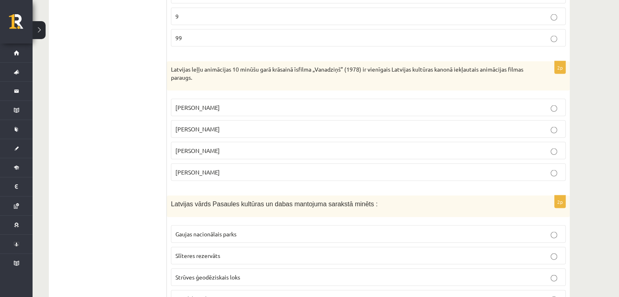
click at [318, 142] on label "Arnolds Burovs" at bounding box center [368, 150] width 394 height 17
click at [324, 12] on p "9" at bounding box center [368, 16] width 386 height 9
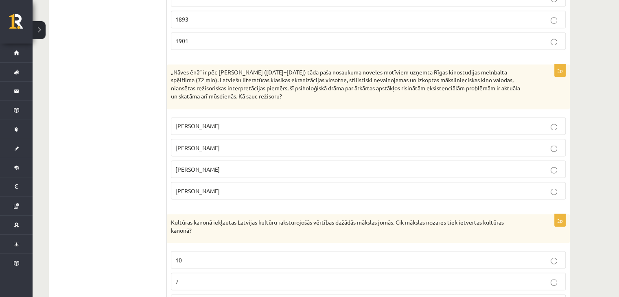
scroll to position [1413, 0]
click at [309, 189] on label "Gunārs Piesis" at bounding box center [368, 190] width 394 height 17
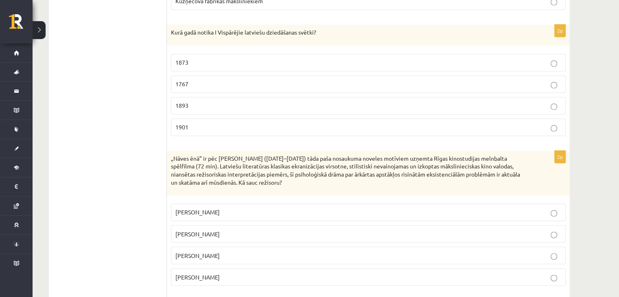
scroll to position [1325, 0]
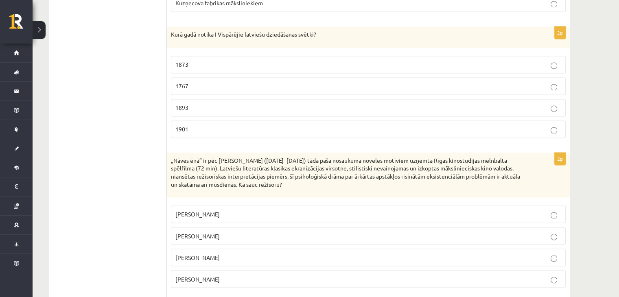
click at [304, 63] on label "1873" at bounding box center [368, 64] width 394 height 17
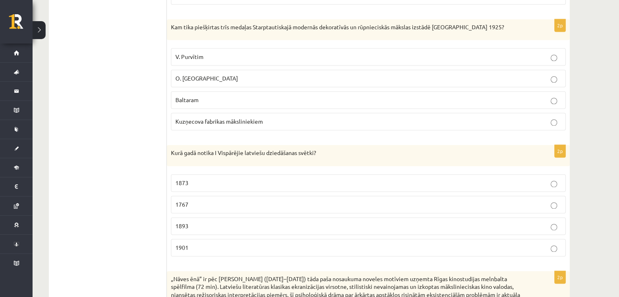
scroll to position [1202, 0]
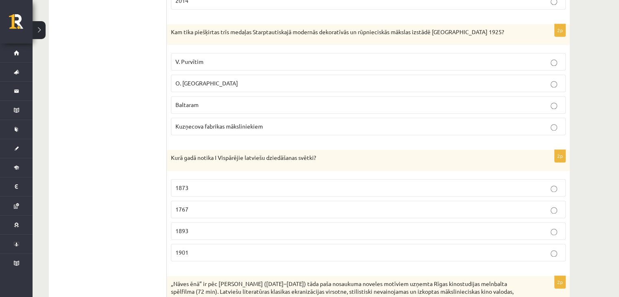
click at [288, 101] on p "Baltaram" at bounding box center [368, 104] width 386 height 9
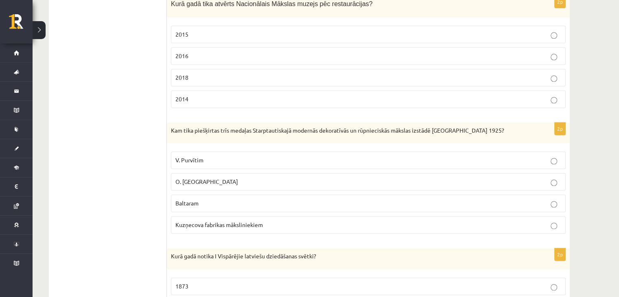
scroll to position [1103, 0]
click at [265, 57] on label "2016" at bounding box center [368, 56] width 394 height 17
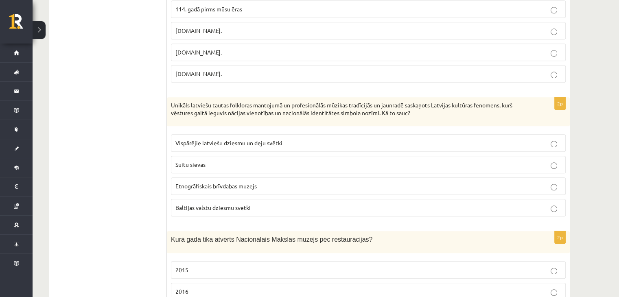
scroll to position [867, 0]
click at [314, 76] on label "19.gs." at bounding box center [368, 74] width 394 height 17
click at [272, 144] on p "Vispārējie latviešu dziesmu un deju svētki" at bounding box center [368, 144] width 386 height 9
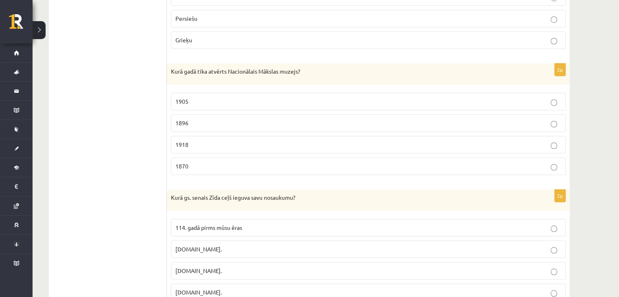
scroll to position [647, 0]
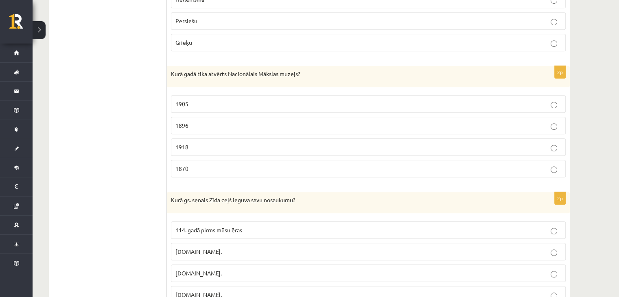
click at [361, 100] on p "1905" at bounding box center [368, 104] width 386 height 9
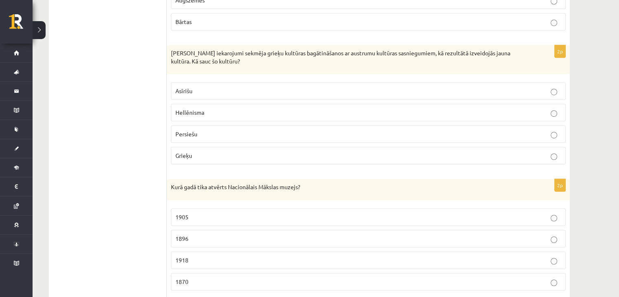
scroll to position [533, 0]
click at [273, 111] on p "Hellēnisma" at bounding box center [368, 113] width 386 height 9
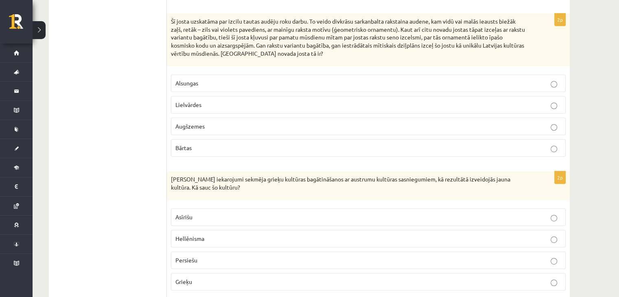
scroll to position [408, 0]
click at [322, 103] on p "Lielvārdes" at bounding box center [368, 105] width 386 height 9
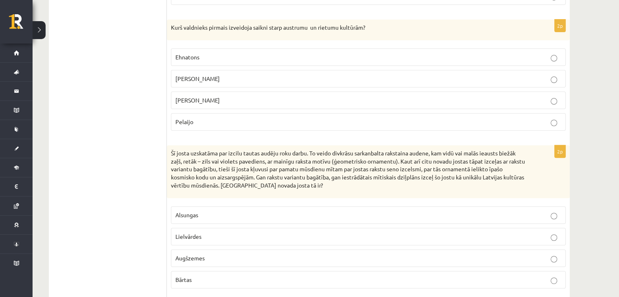
scroll to position [276, 0]
click at [299, 79] on p "Aleksandrs Lielais" at bounding box center [368, 79] width 386 height 9
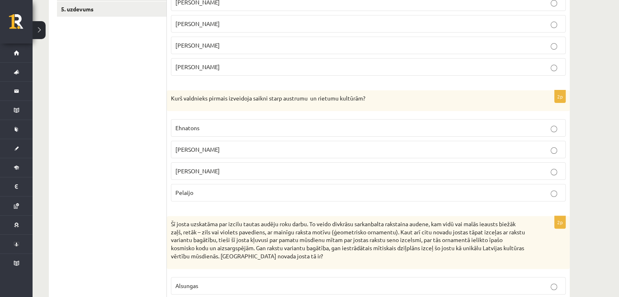
scroll to position [205, 0]
click at [303, 6] on p "Pēteris Vasks" at bounding box center [368, 3] width 386 height 9
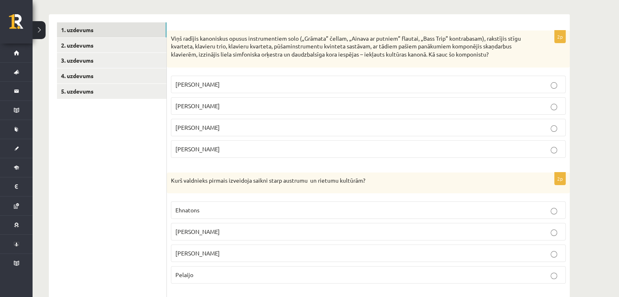
scroll to position [123, 0]
click at [89, 47] on link "2. uzdevums" at bounding box center [111, 45] width 109 height 15
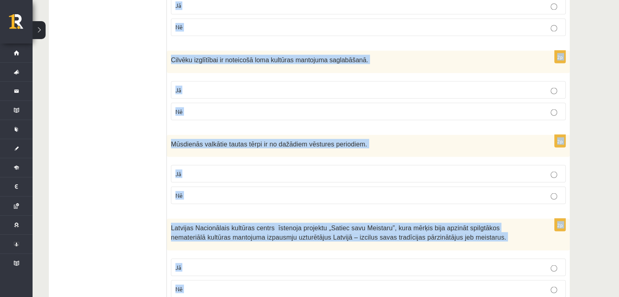
scroll to position [1573, 0]
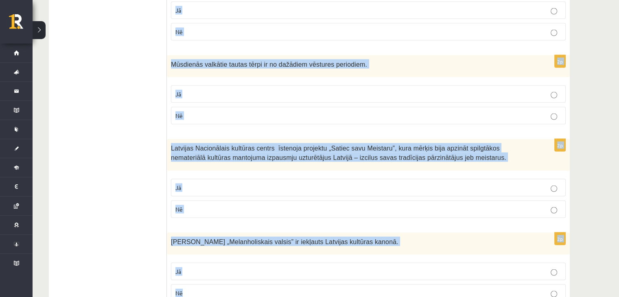
drag, startPoint x: 171, startPoint y: 40, endPoint x: 329, endPoint y: 261, distance: 271.1
copy form "Pasaules kultūras un dabas mantojuma saglabāšana un aizsardzība ir viens no red…"
click at [243, 267] on p "Jā" at bounding box center [368, 271] width 386 height 9
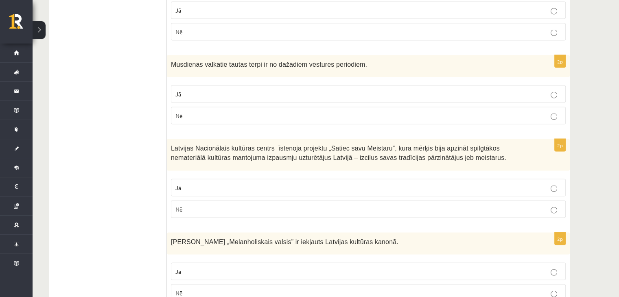
click at [236, 183] on p "Jā" at bounding box center [368, 187] width 386 height 9
click at [227, 90] on p "Jā" at bounding box center [368, 94] width 386 height 9
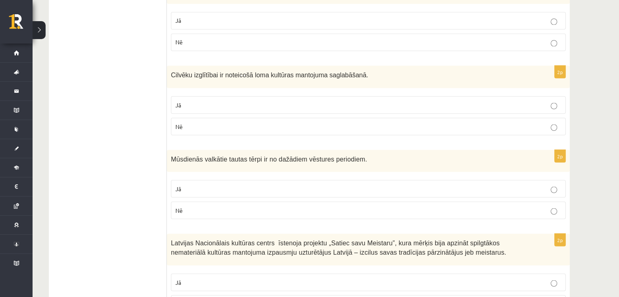
scroll to position [1466, 0]
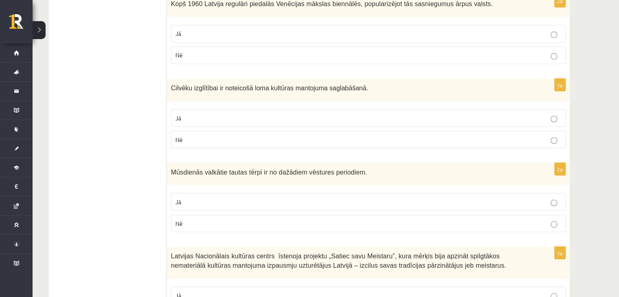
click at [224, 113] on p "Jā" at bounding box center [368, 117] width 386 height 9
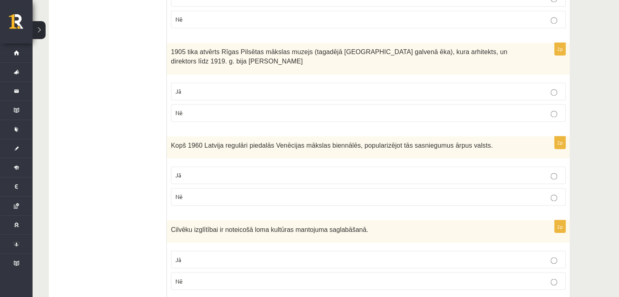
scroll to position [1321, 0]
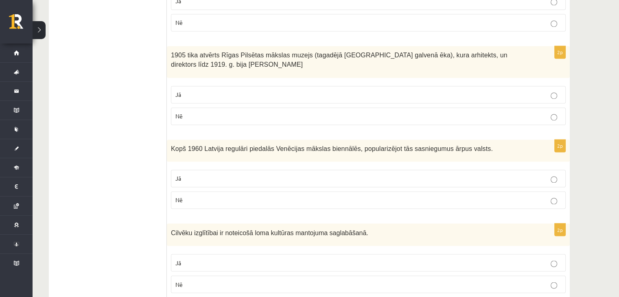
click at [229, 196] on p "Nē" at bounding box center [368, 200] width 386 height 9
click at [285, 90] on p "Jā" at bounding box center [368, 94] width 386 height 9
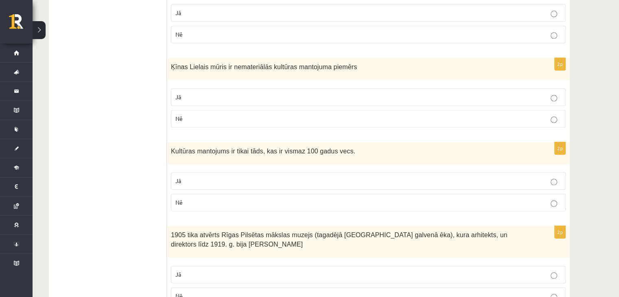
scroll to position [1140, 0]
click at [229, 199] on p "Nē" at bounding box center [368, 203] width 386 height 9
click at [239, 111] on label "Nē" at bounding box center [368, 119] width 394 height 17
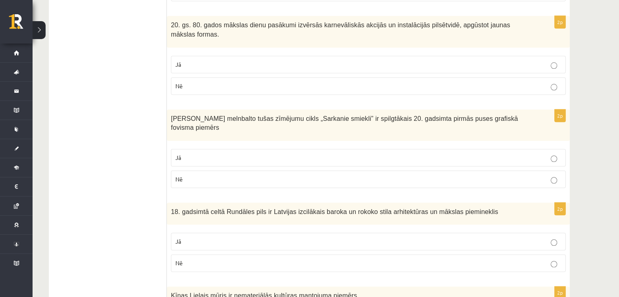
scroll to position [911, 0]
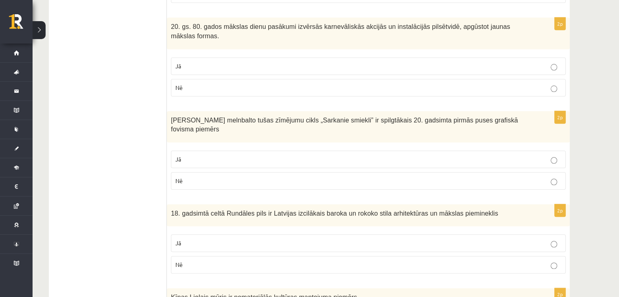
click at [254, 239] on p "Jā" at bounding box center [368, 243] width 386 height 9
click at [260, 155] on p "Jā" at bounding box center [368, 159] width 386 height 9
click at [275, 62] on p "Jā" at bounding box center [368, 66] width 386 height 9
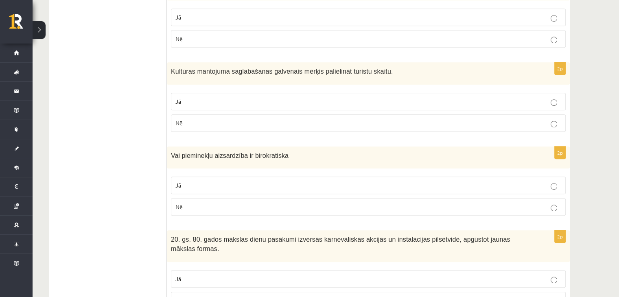
scroll to position [698, 0]
click at [221, 203] on p "Nē" at bounding box center [368, 207] width 386 height 9
click at [307, 119] on p "Nē" at bounding box center [368, 123] width 386 height 9
click at [302, 35] on p "Nē" at bounding box center [368, 39] width 386 height 9
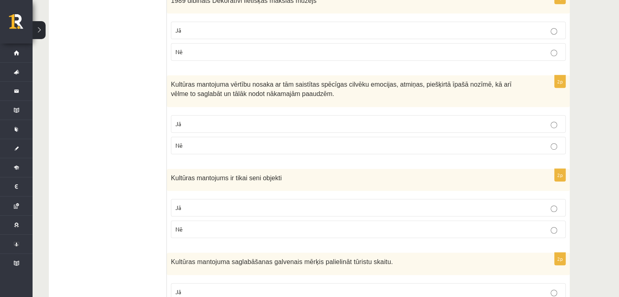
scroll to position [508, 0]
click at [272, 120] on p "Jā" at bounding box center [368, 124] width 386 height 9
click at [269, 26] on p "Jā" at bounding box center [368, 30] width 386 height 9
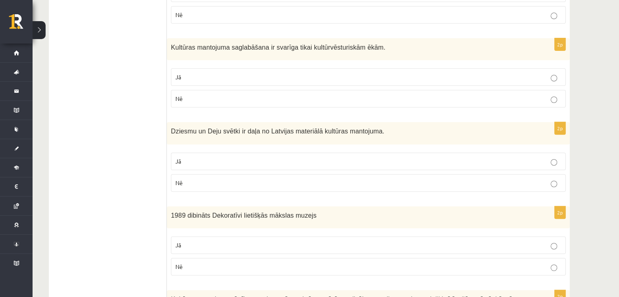
scroll to position [290, 0]
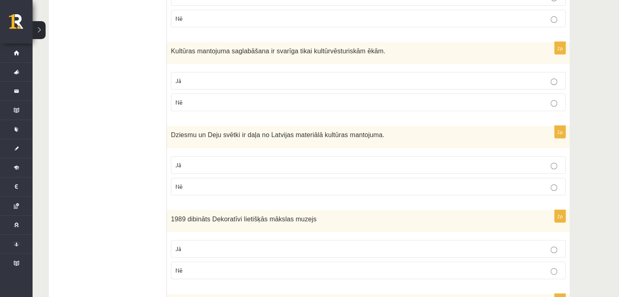
click at [338, 182] on p "Nē" at bounding box center [368, 186] width 386 height 9
click at [355, 98] on label "Nē" at bounding box center [368, 102] width 394 height 17
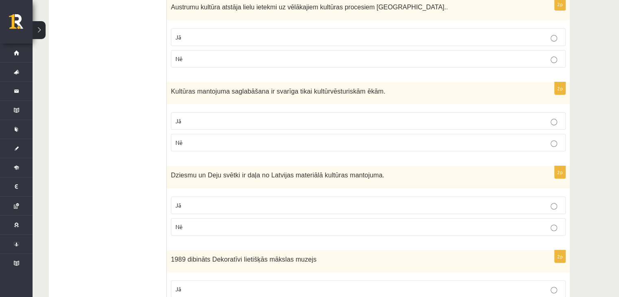
scroll to position [234, 0]
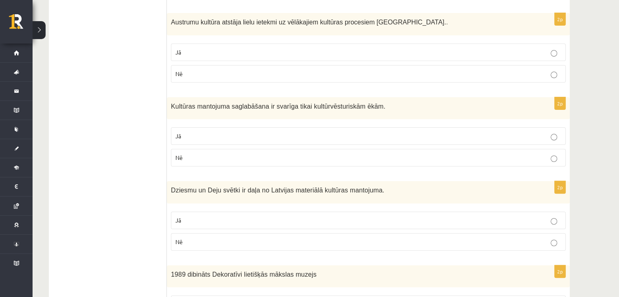
click at [346, 70] on p "Nē" at bounding box center [368, 74] width 386 height 9
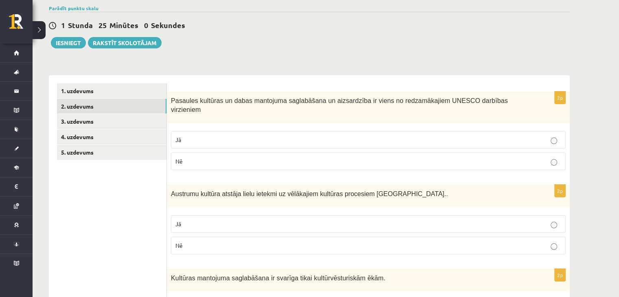
scroll to position [68, 0]
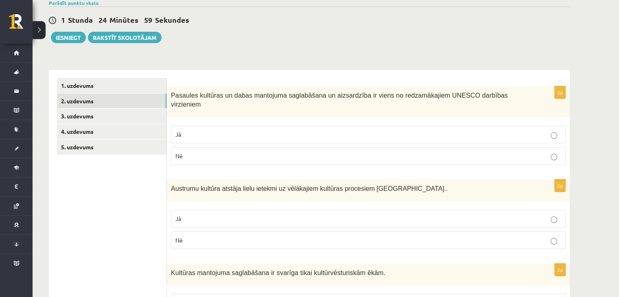
click at [336, 130] on p "Jā" at bounding box center [368, 134] width 386 height 9
click at [312, 214] on p "Jā" at bounding box center [368, 218] width 386 height 9
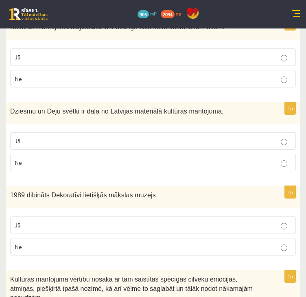
scroll to position [338, 0]
click at [50, 240] on label "Nē" at bounding box center [152, 246] width 285 height 17
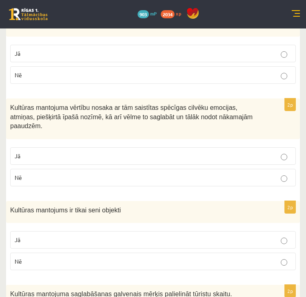
scroll to position [512, 0]
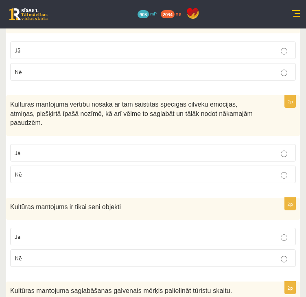
click at [59, 232] on p "Jā" at bounding box center [153, 236] width 277 height 9
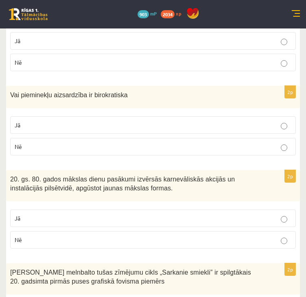
scroll to position [792, 0]
click at [107, 235] on p "Nē" at bounding box center [153, 239] width 277 height 9
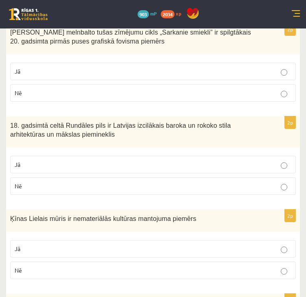
scroll to position [1033, 0]
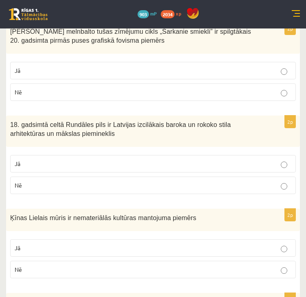
click at [79, 239] on label "Jā" at bounding box center [152, 247] width 285 height 17
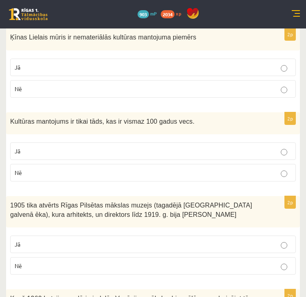
scroll to position [1215, 0]
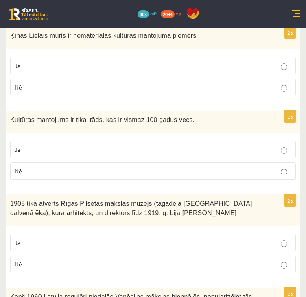
click at [75, 260] on p "Nē" at bounding box center [153, 264] width 277 height 9
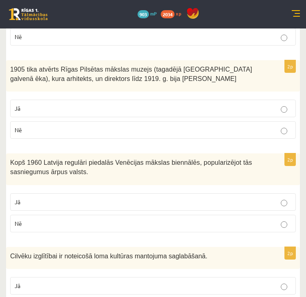
scroll to position [1350, 0]
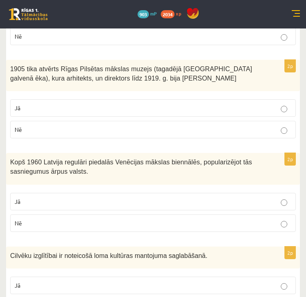
click at [72, 197] on p "Jā" at bounding box center [153, 201] width 277 height 9
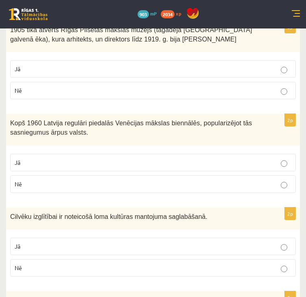
scroll to position [1399, 0]
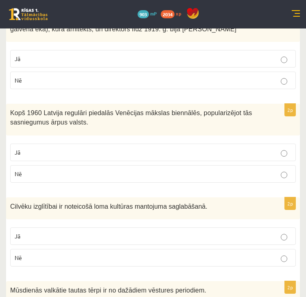
click at [86, 253] on p "Nē" at bounding box center [153, 257] width 277 height 9
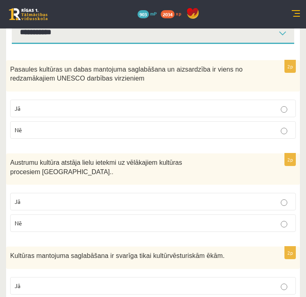
scroll to position [112, 0]
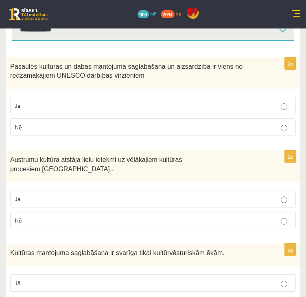
click at [62, 216] on p "Nē" at bounding box center [153, 220] width 277 height 9
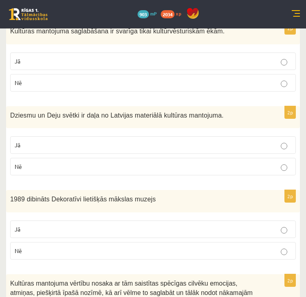
scroll to position [338, 0]
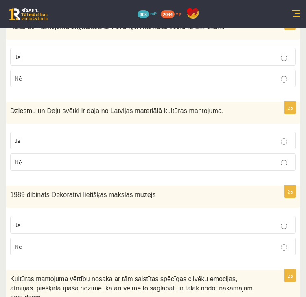
click at [48, 219] on label "Jā" at bounding box center [152, 224] width 285 height 17
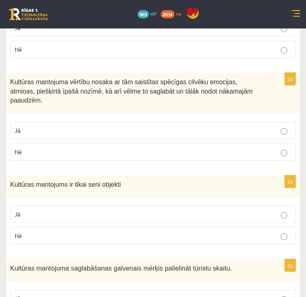
scroll to position [535, 0]
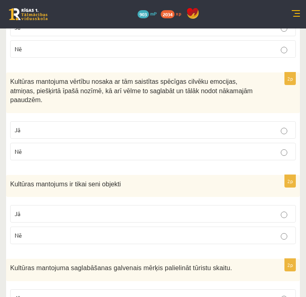
click at [61, 231] on p "Nē" at bounding box center [153, 235] width 277 height 9
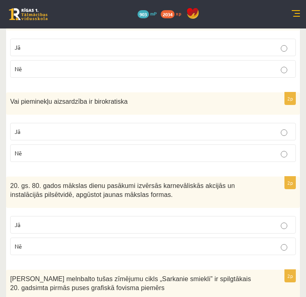
scroll to position [785, 0]
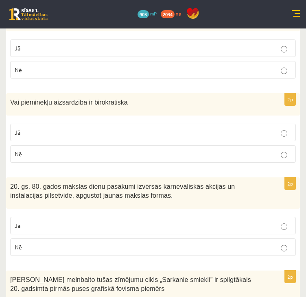
click at [45, 221] on p "Jā" at bounding box center [153, 225] width 277 height 9
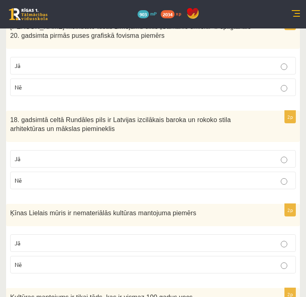
scroll to position [1039, 0]
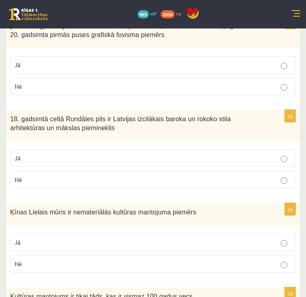
click at [55, 259] on p "Nē" at bounding box center [153, 263] width 277 height 9
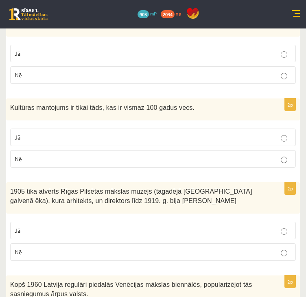
scroll to position [1227, 0]
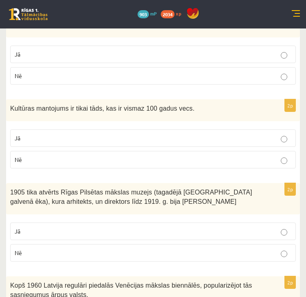
click at [45, 222] on label "Jā" at bounding box center [152, 230] width 285 height 17
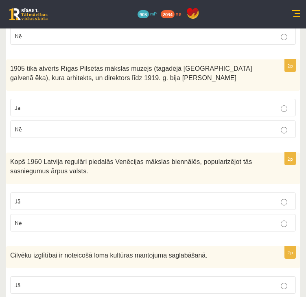
scroll to position [1353, 0]
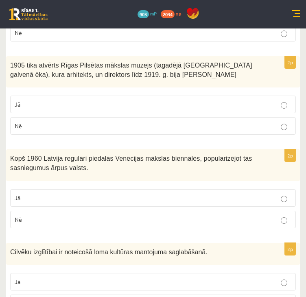
click at [82, 215] on p "Nē" at bounding box center [153, 219] width 277 height 9
click at [67, 277] on p "Jā" at bounding box center [153, 281] width 277 height 9
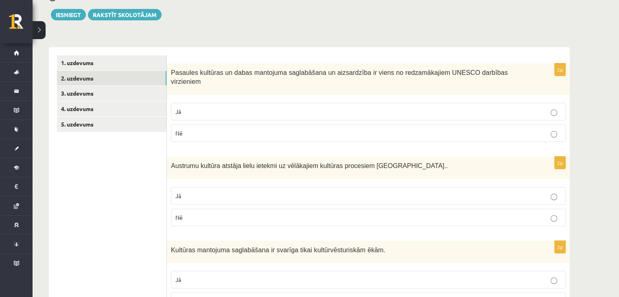
scroll to position [0, 0]
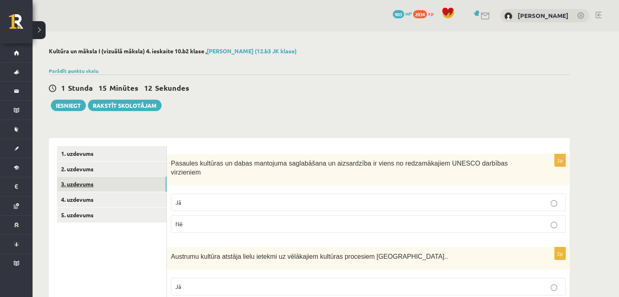
click at [83, 189] on link "3. uzdevums" at bounding box center [111, 184] width 109 height 15
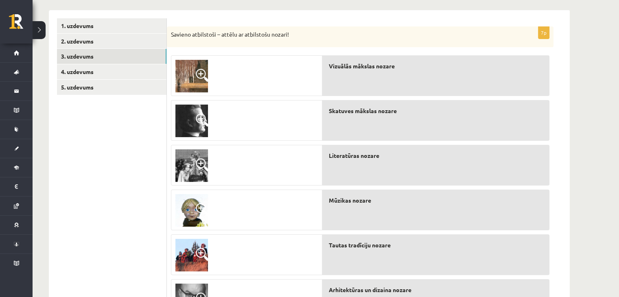
scroll to position [127, 0]
click at [184, 72] on img at bounding box center [191, 76] width 33 height 33
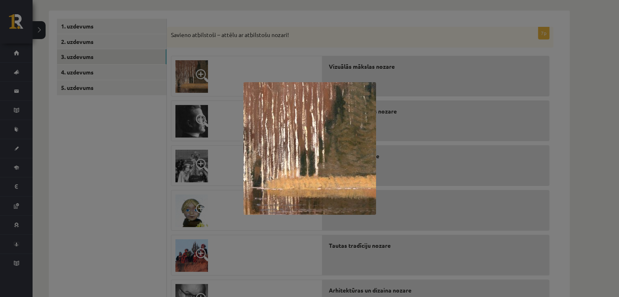
click at [129, 151] on div at bounding box center [309, 148] width 619 height 297
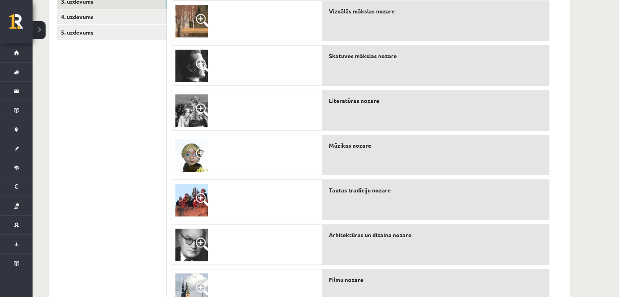
scroll to position [183, 0]
click at [200, 29] on img at bounding box center [191, 20] width 33 height 33
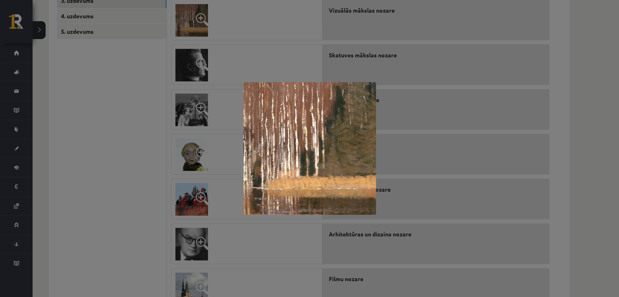
click at [111, 147] on div at bounding box center [309, 148] width 619 height 297
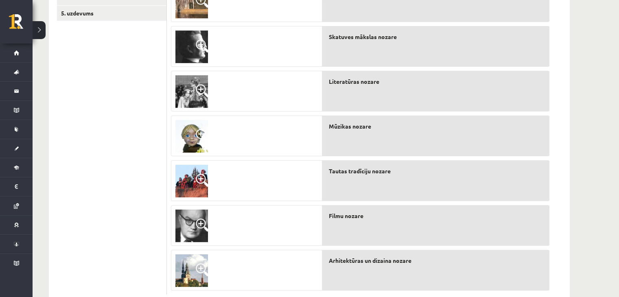
scroll to position [200, 0]
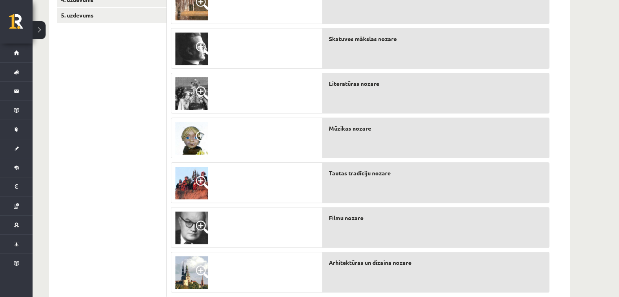
click at [197, 97] on span at bounding box center [202, 92] width 13 height 13
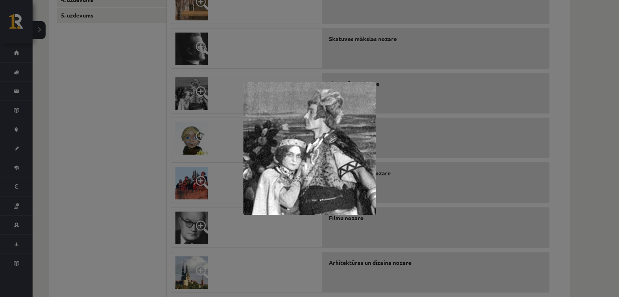
click at [98, 137] on div at bounding box center [309, 148] width 619 height 297
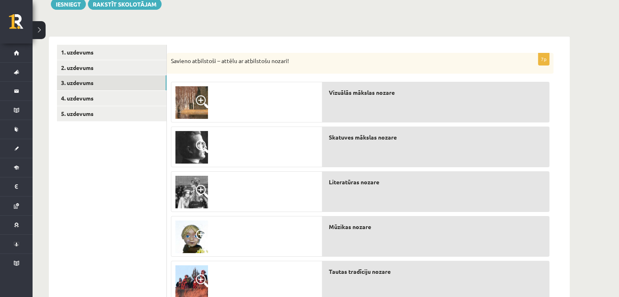
scroll to position [101, 0]
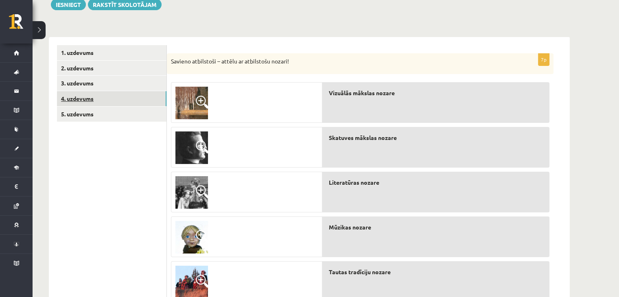
click at [77, 98] on link "4. uzdevums" at bounding box center [111, 98] width 109 height 15
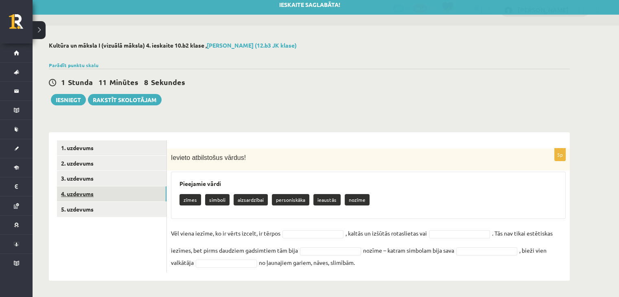
scroll to position [6, 0]
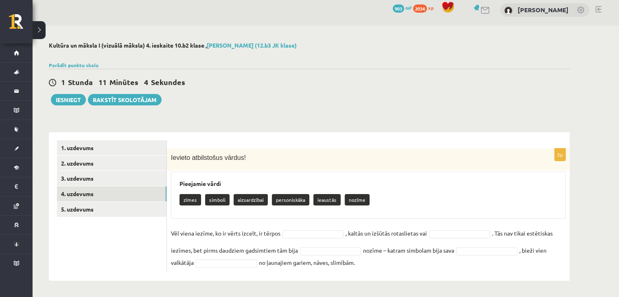
drag, startPoint x: 170, startPoint y: 156, endPoint x: 416, endPoint y: 289, distance: 279.5
click at [416, 289] on div "**********" at bounding box center [309, 161] width 553 height 271
copy div "Ievieto atbilstošus vārdus! Pieejamie vārdi zīmes simboli aizsardzībai personis…"
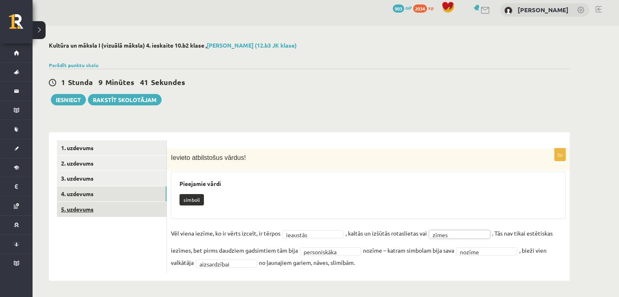
click at [78, 210] on link "5. uzdevums" at bounding box center [111, 209] width 109 height 15
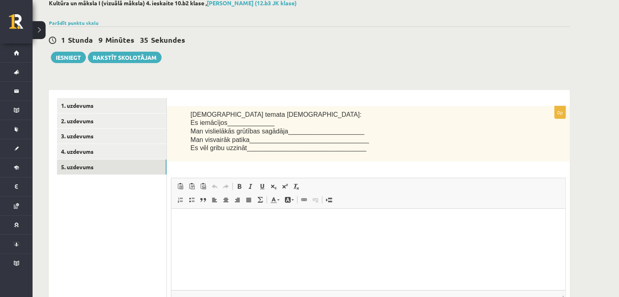
scroll to position [88, 0]
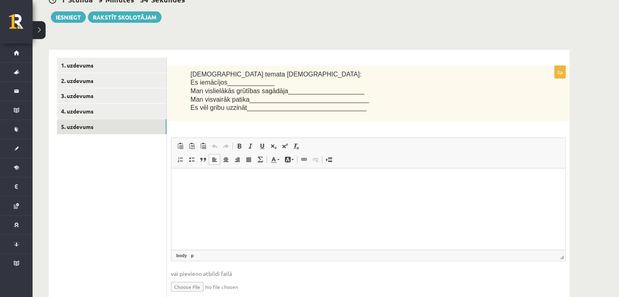
click at [259, 185] on p "Editor, wiswyg-editor-user-answer-47433888701020" at bounding box center [367, 181] width 377 height 9
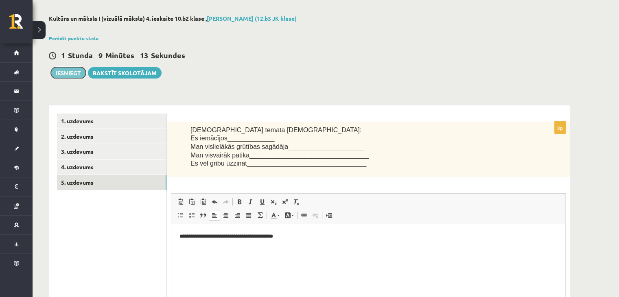
click at [73, 75] on button "Iesniegt" at bounding box center [68, 72] width 35 height 11
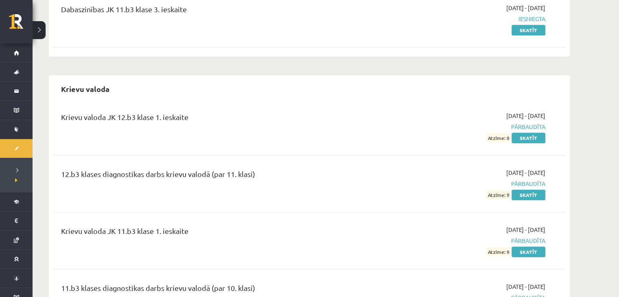
scroll to position [449, 0]
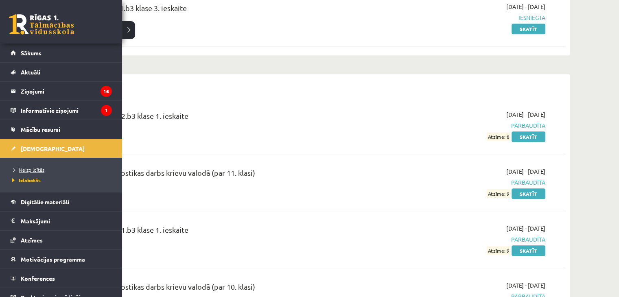
click at [28, 169] on span "Neizpildītās" at bounding box center [27, 169] width 34 height 7
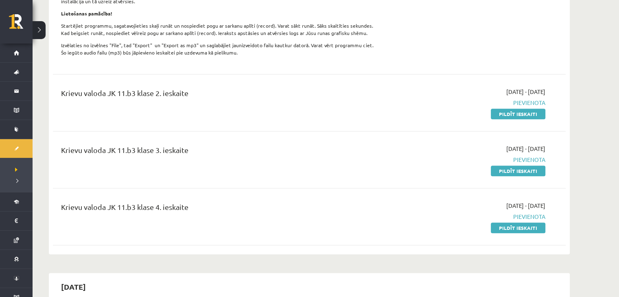
scroll to position [498, 0]
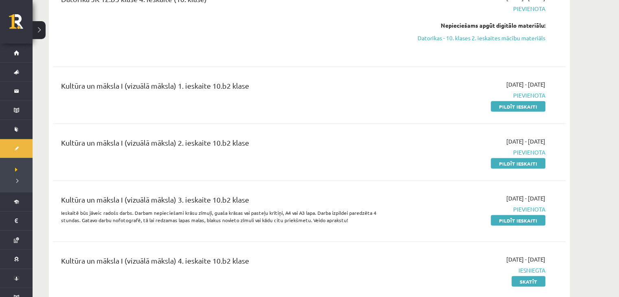
scroll to position [1550, 0]
click at [518, 163] on link "Pildīt ieskaiti" at bounding box center [517, 163] width 54 height 11
click at [520, 101] on link "Pildīt ieskaiti" at bounding box center [517, 106] width 54 height 11
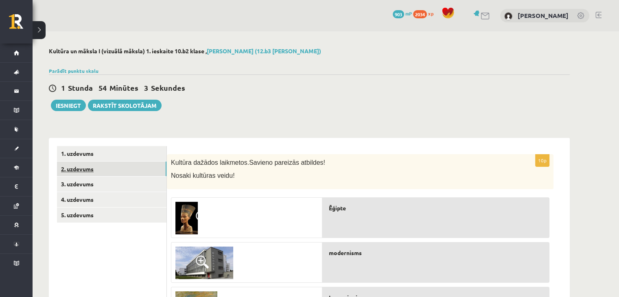
click at [85, 168] on link "2. uzdevums" at bounding box center [111, 168] width 109 height 15
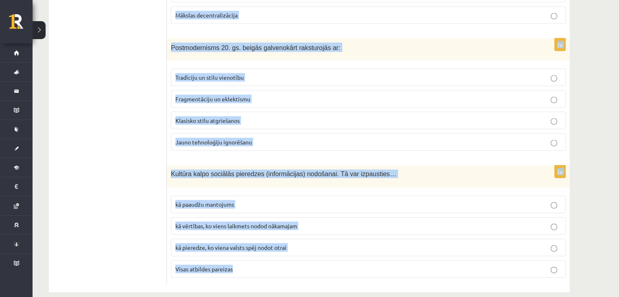
scroll to position [1778, 0]
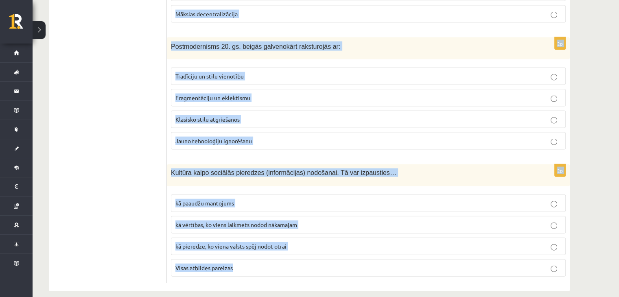
drag, startPoint x: 170, startPoint y: 116, endPoint x: 283, endPoint y: 254, distance: 178.6
copy form "Kā 21. gs tiek stiprināta kultūra? Informācijas un komunikācijas tehnoloģiju at…"
click at [274, 264] on p "Visas atbildes pareizas" at bounding box center [368, 268] width 386 height 9
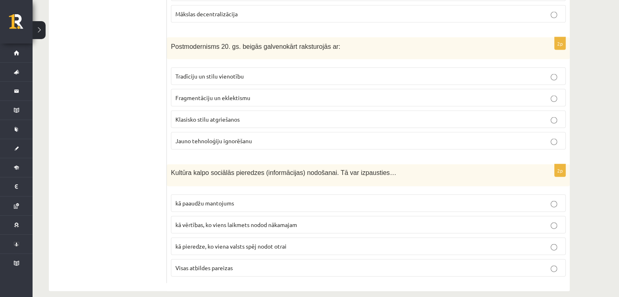
click at [268, 94] on p "Fragmentāciju un eklektismu" at bounding box center [368, 98] width 386 height 9
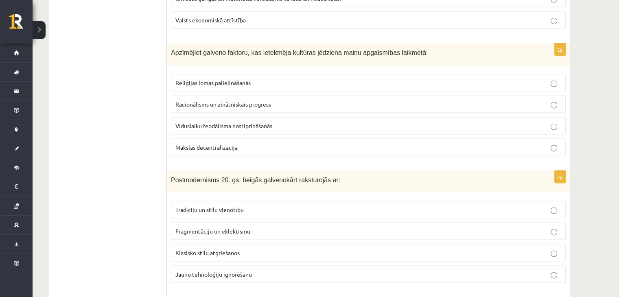
scroll to position [1629, 0]
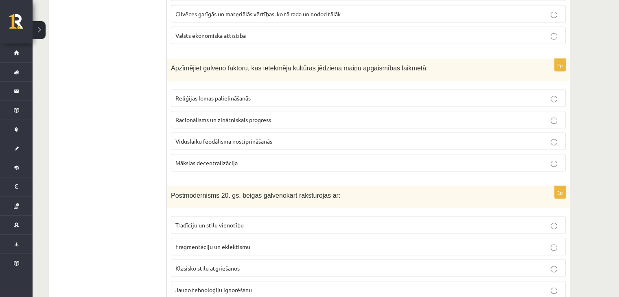
click at [307, 115] on p "Racionālisms un zinātniskais progress" at bounding box center [368, 119] width 386 height 9
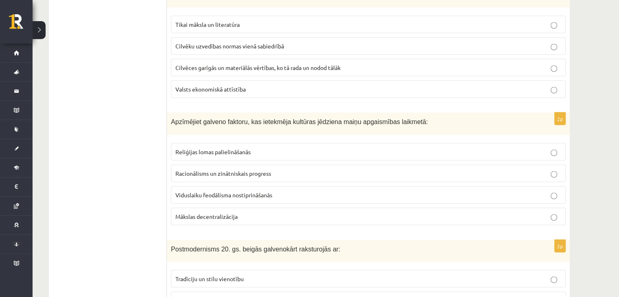
scroll to position [1556, 0]
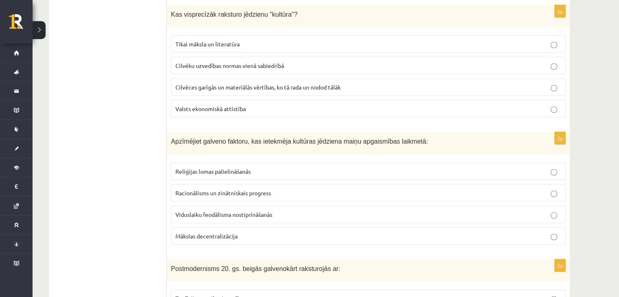
click at [294, 83] on span "Cilvēces garīgās un materiālās vērtības, ko tā rada un nodod tālāk" at bounding box center [257, 86] width 165 height 7
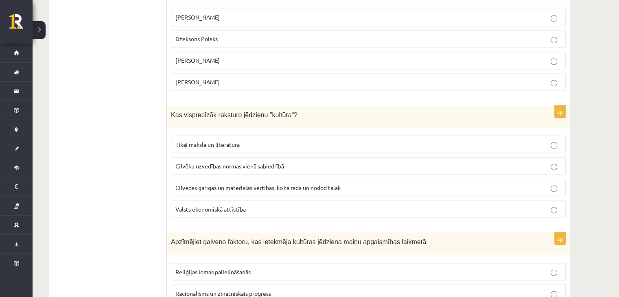
scroll to position [1456, 0]
click at [333, 35] on p "Džeksons Polaks" at bounding box center [368, 39] width 386 height 9
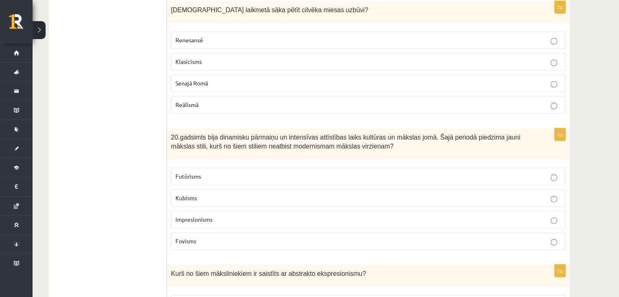
scroll to position [1167, 0]
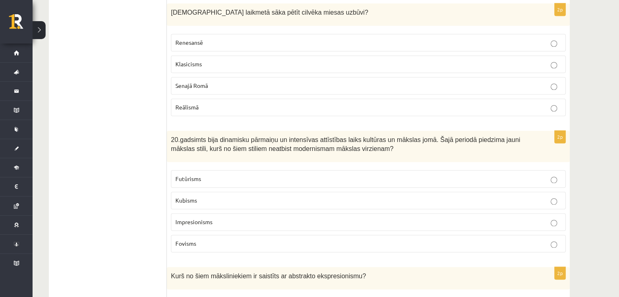
click at [282, 218] on p "Impresionisms" at bounding box center [368, 222] width 386 height 9
click at [328, 41] on label "Renesansē" at bounding box center [368, 42] width 394 height 17
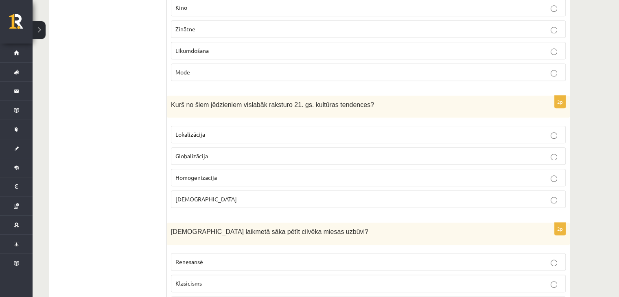
scroll to position [947, 0]
click at [260, 48] on p "Likumdošana" at bounding box center [368, 52] width 386 height 9
click at [252, 153] on p "Globalizācija" at bounding box center [368, 157] width 386 height 9
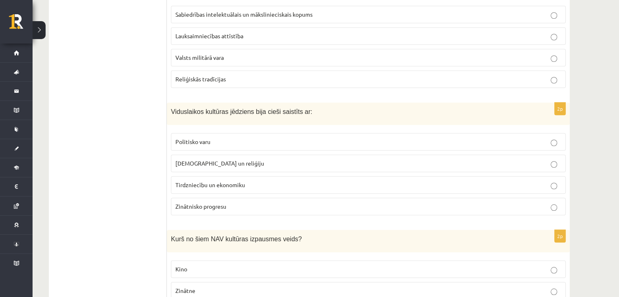
scroll to position [681, 0]
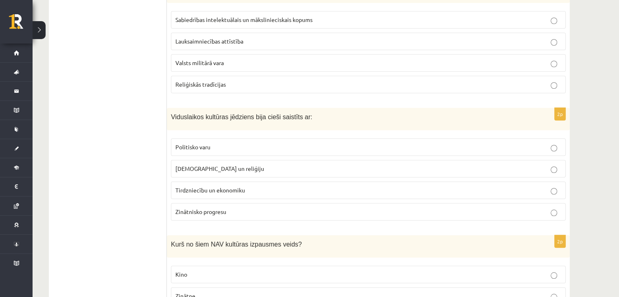
click at [290, 166] on p "Baznīcu un reliģiju" at bounding box center [368, 168] width 386 height 9
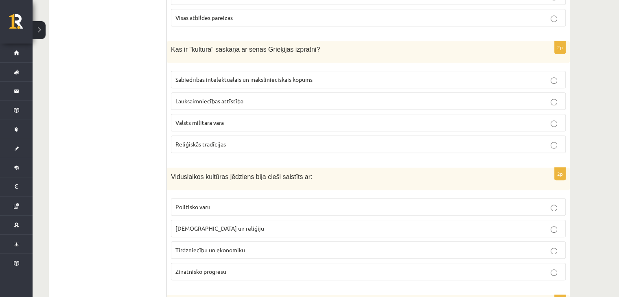
scroll to position [621, 0]
click at [322, 77] on p "Sabiedrības intelektuālais un mākslinieciskais kopums" at bounding box center [368, 80] width 386 height 9
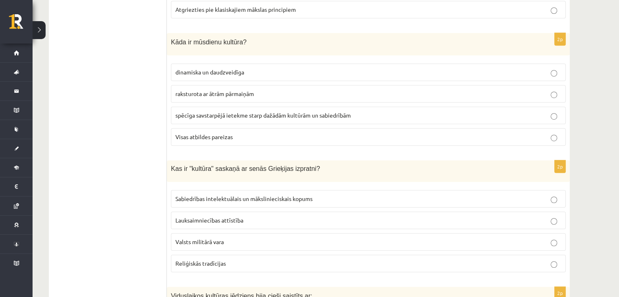
scroll to position [497, 0]
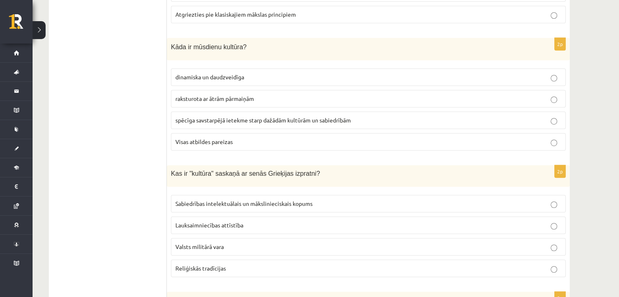
click at [339, 137] on p "Visas atbildes pareizas" at bounding box center [368, 141] width 386 height 9
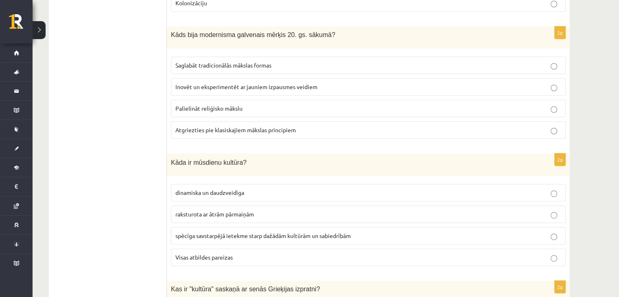
scroll to position [380, 0]
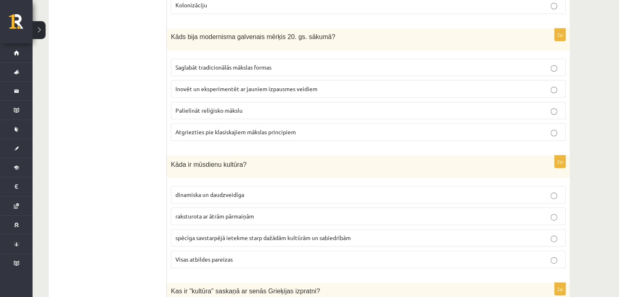
click at [327, 87] on p "Inovēt un eksperimentēt ar jauniem izpausmes veidiem" at bounding box center [368, 89] width 386 height 9
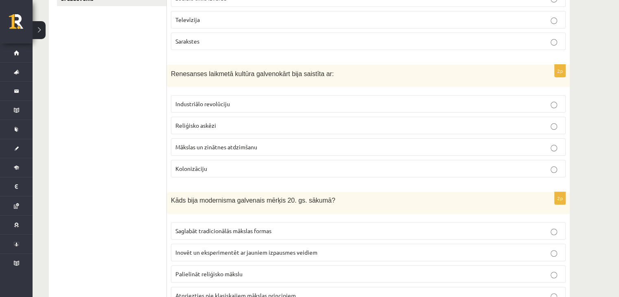
scroll to position [216, 0]
click at [278, 144] on p "Mākslas un zinātnes atdzimšanu" at bounding box center [368, 147] width 386 height 9
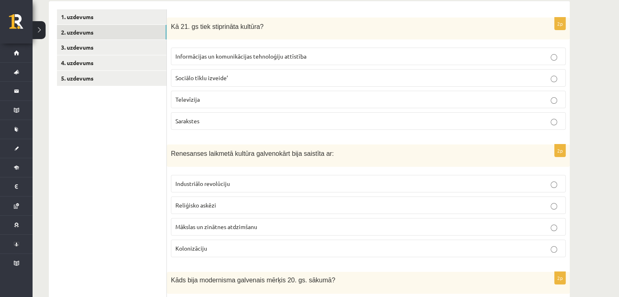
scroll to position [135, 0]
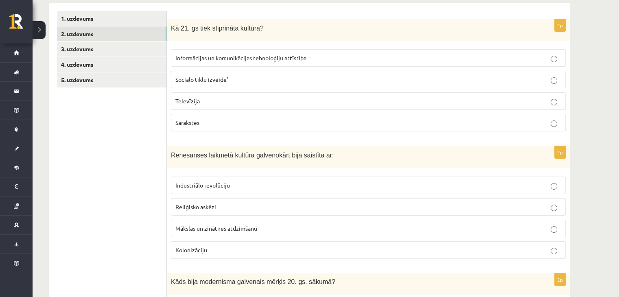
click at [370, 56] on p "Informācijas un komunikācijas tehnoloģiju attīstība" at bounding box center [368, 58] width 386 height 9
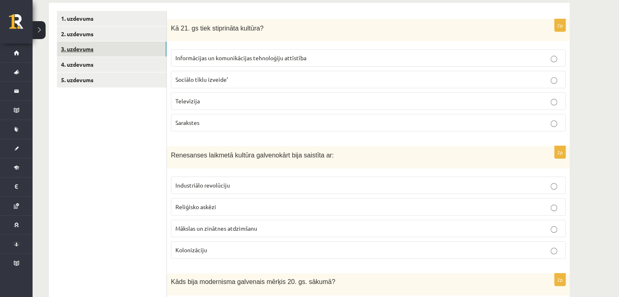
click at [94, 49] on link "3. uzdevums" at bounding box center [111, 48] width 109 height 15
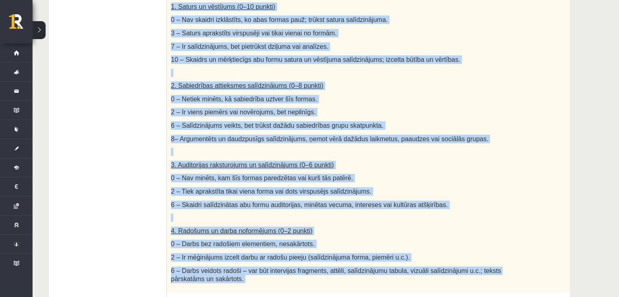
scroll to position [474, 0]
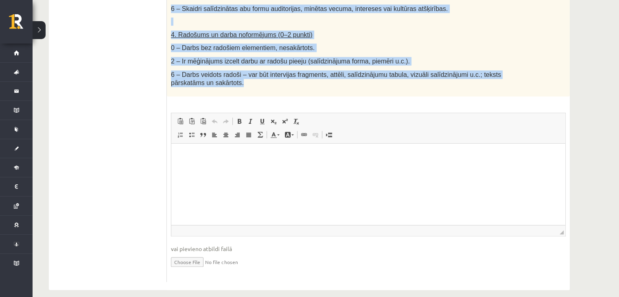
drag, startPoint x: 171, startPoint y: 113, endPoint x: 520, endPoint y: 78, distance: 350.7
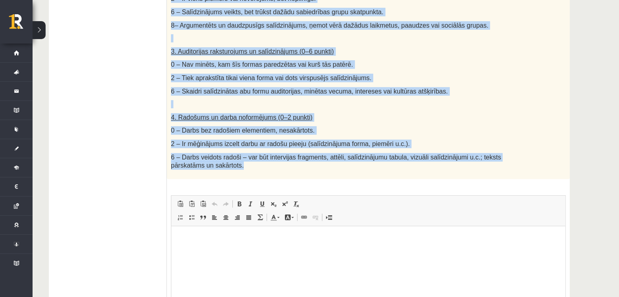
scroll to position [387, 0]
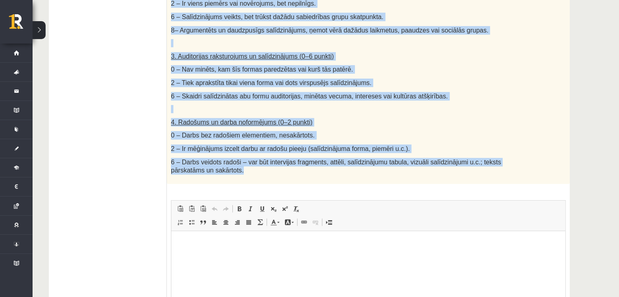
copy div "Salīdzini divas kultūras izpausmes formas - Izvēlies vienu tradicionālu kultūra…"
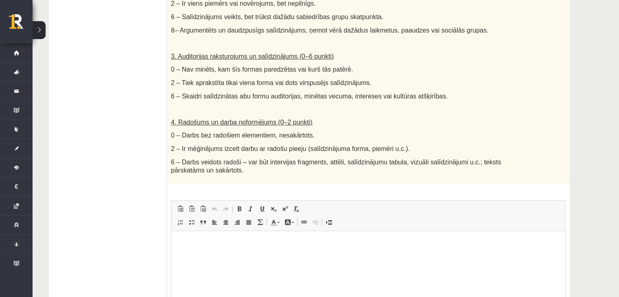
click at [371, 178] on div "26p Salīdzini divas kultūras izpausmes formas - Izvēlies vienu tradicionālu kul…" at bounding box center [368, 68] width 403 height 602
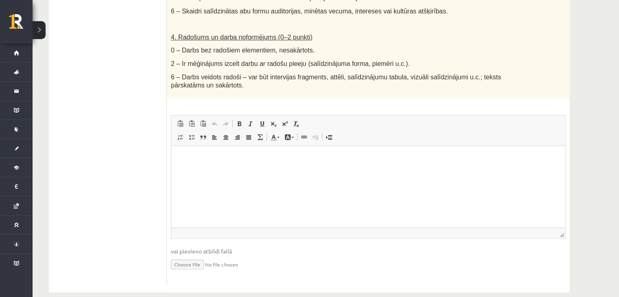
scroll to position [474, 0]
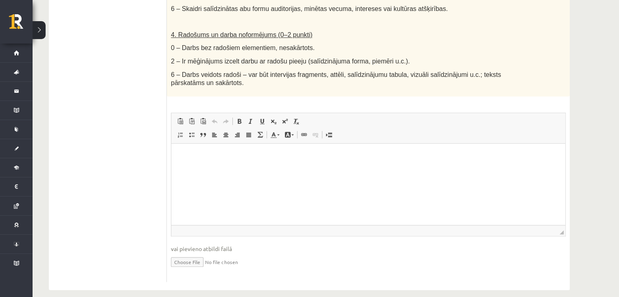
click at [203, 253] on input "file" at bounding box center [368, 261] width 394 height 17
type input "**********"
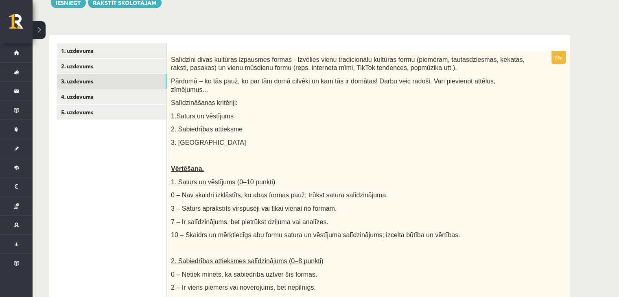
scroll to position [101, 0]
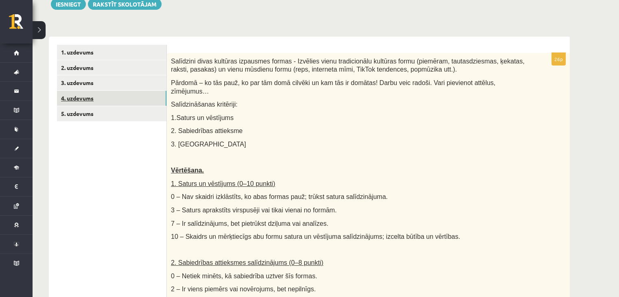
click at [72, 98] on link "4. uzdevums" at bounding box center [111, 98] width 109 height 15
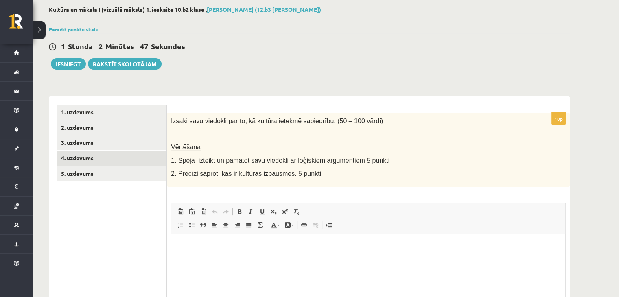
scroll to position [52, 0]
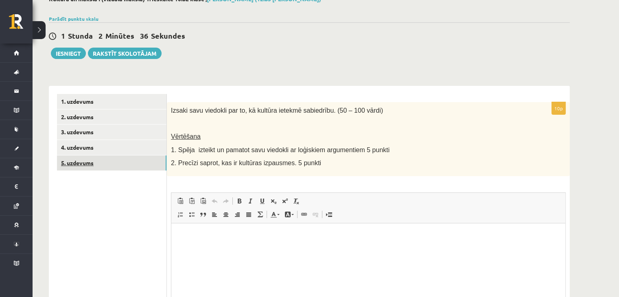
click at [109, 165] on link "5. uzdevums" at bounding box center [111, 162] width 109 height 15
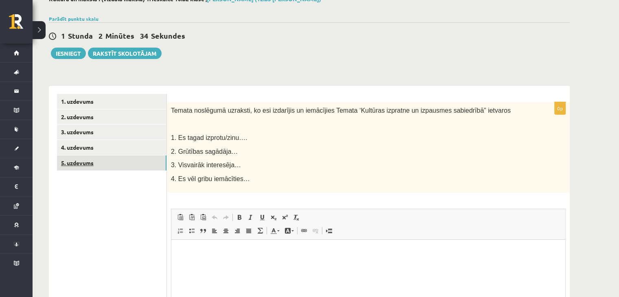
scroll to position [0, 0]
click at [66, 150] on link "4. uzdevums" at bounding box center [111, 147] width 109 height 15
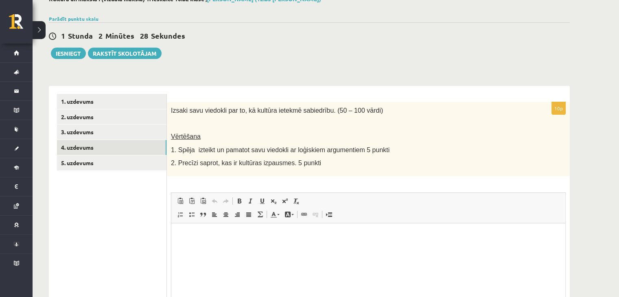
click at [184, 137] on span "Vērtēšana" at bounding box center [186, 136] width 30 height 7
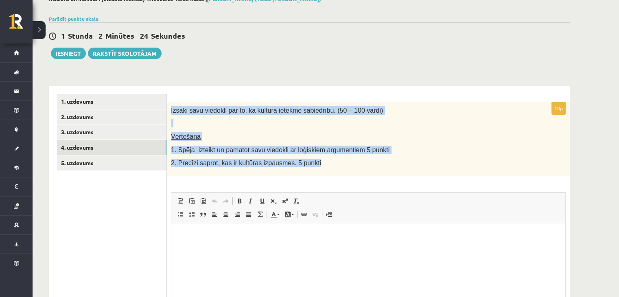
drag, startPoint x: 170, startPoint y: 109, endPoint x: 325, endPoint y: 168, distance: 166.4
click at [325, 168] on div "Izsaki savu viedokli par to, kā kultūra ietekmē sabiedrību. (50 – 100 vārdi) Vē…" at bounding box center [368, 139] width 403 height 74
copy div "Izsaki savu viedokli par to, kā kultūra ietekmē sabiedrību. (50 – 100 vārdi) Vē…"
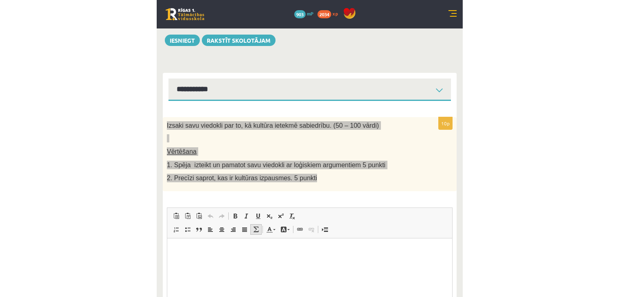
scroll to position [98, 0]
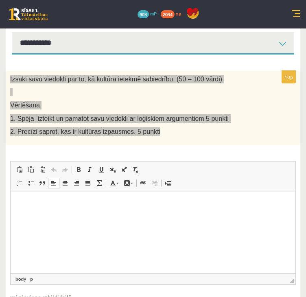
click at [85, 213] on html at bounding box center [153, 204] width 285 height 25
click at [161, 203] on p "**********" at bounding box center [153, 204] width 269 height 9
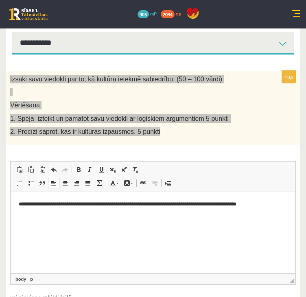
click at [275, 203] on p "**********" at bounding box center [153, 204] width 269 height 9
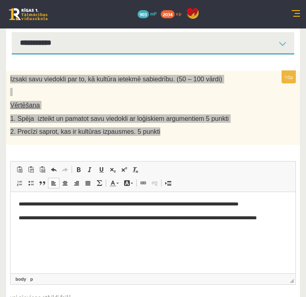
click at [280, 216] on p "**********" at bounding box center [153, 222] width 269 height 17
click at [168, 227] on p "**********" at bounding box center [153, 222] width 269 height 17
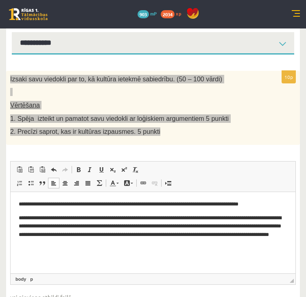
click at [17, 217] on html "**********" at bounding box center [153, 224] width 285 height 64
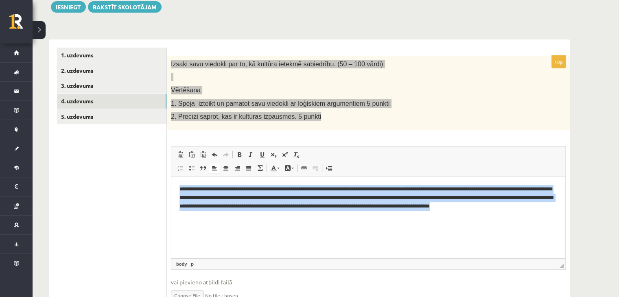
drag, startPoint x: 175, startPoint y: 185, endPoint x: 240, endPoint y: 225, distance: 75.8
click at [240, 225] on html "**********" at bounding box center [368, 202] width 394 height 50
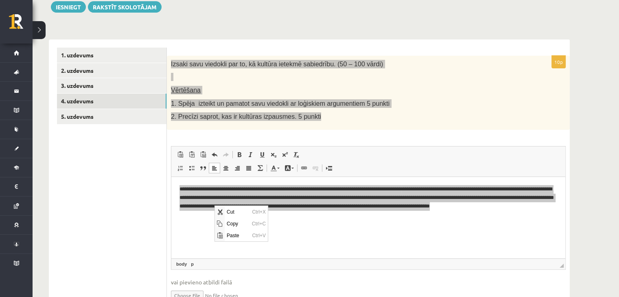
scroll to position [0, 0]
click at [229, 222] on span "Copy" at bounding box center [236, 224] width 25 height 12
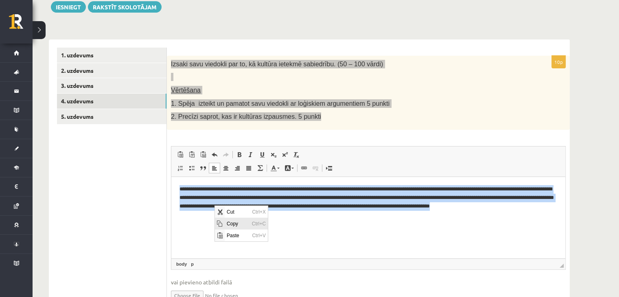
copy p "**********"
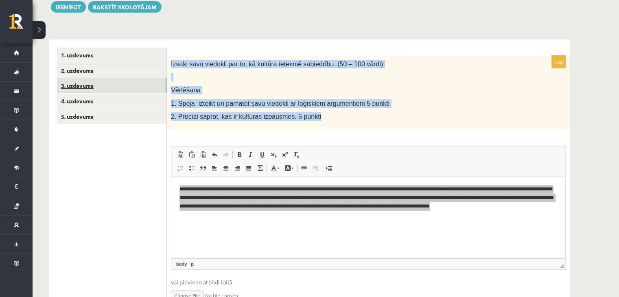
click at [76, 85] on link "3. uzdevums" at bounding box center [111, 85] width 109 height 15
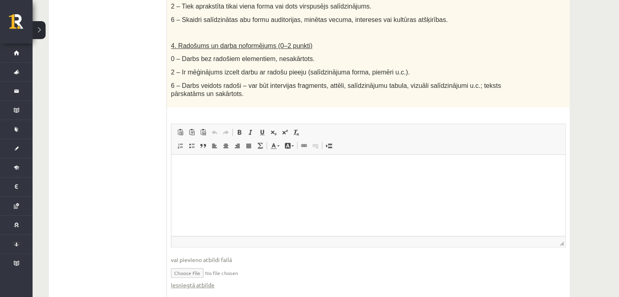
scroll to position [483, 0]
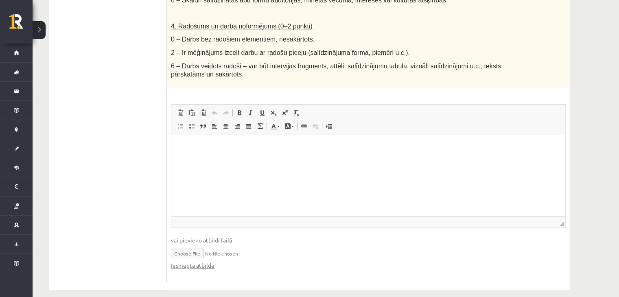
click at [191, 244] on input "file" at bounding box center [368, 252] width 394 height 17
type input "**********"
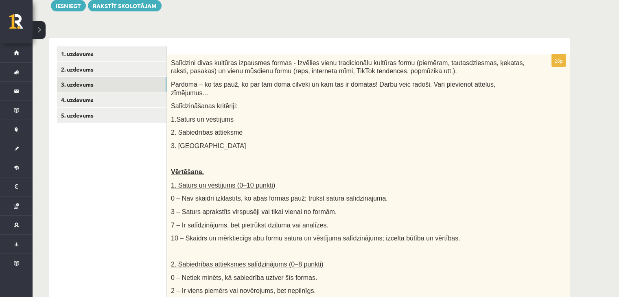
scroll to position [83, 0]
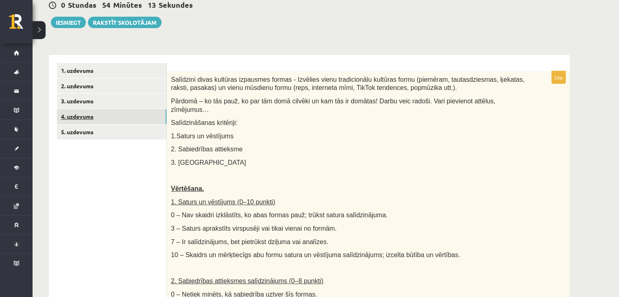
click at [92, 117] on link "4. uzdevums" at bounding box center [111, 116] width 109 height 15
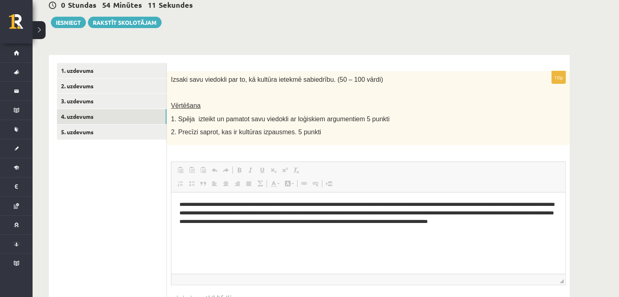
scroll to position [0, 0]
click at [76, 18] on button "Iesniegt" at bounding box center [68, 22] width 35 height 11
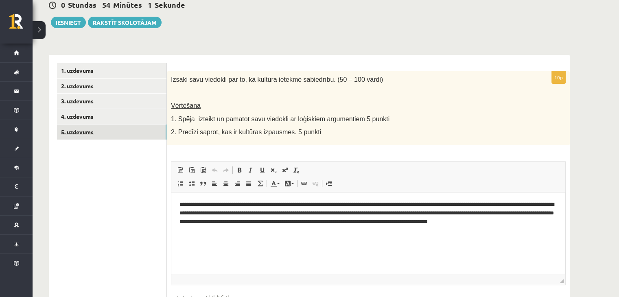
click at [91, 131] on link "5. uzdevums" at bounding box center [111, 131] width 109 height 15
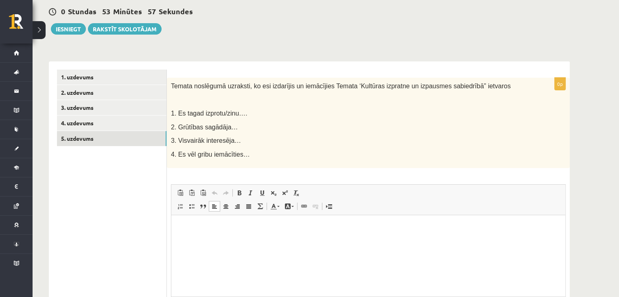
click at [218, 231] on p "Editor, wiswyg-editor-user-answer-47433899428040" at bounding box center [367, 227] width 377 height 9
click at [83, 121] on link "4. uzdevums" at bounding box center [111, 122] width 109 height 15
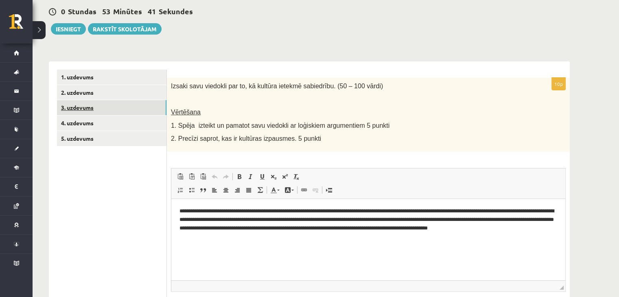
click at [83, 106] on link "3. uzdevums" at bounding box center [111, 107] width 109 height 15
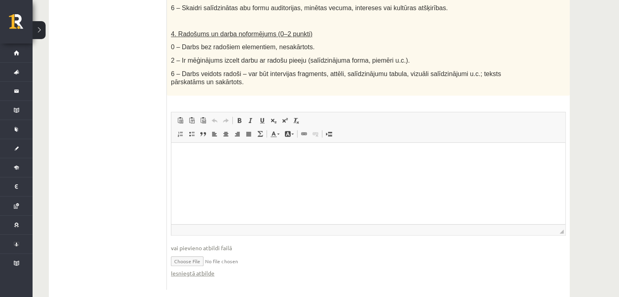
scroll to position [483, 0]
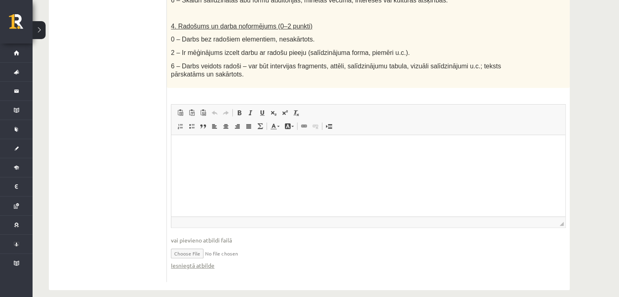
click at [194, 245] on input "file" at bounding box center [368, 252] width 394 height 17
type input "**********"
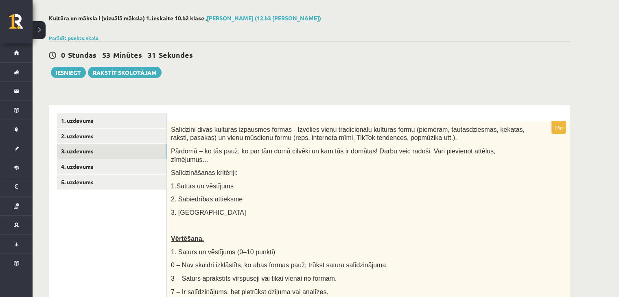
scroll to position [29, 0]
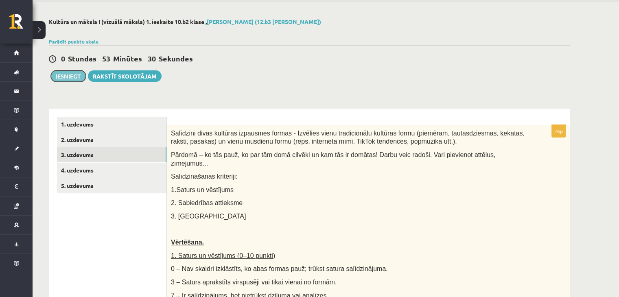
click at [73, 78] on button "Iesniegt" at bounding box center [68, 75] width 35 height 11
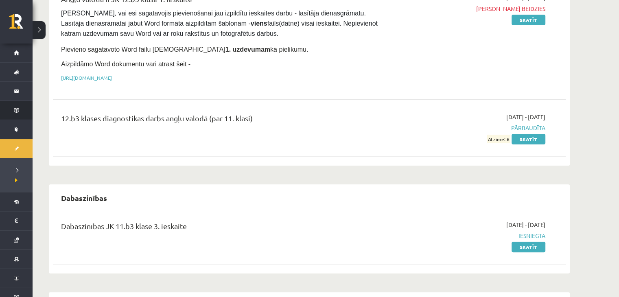
scroll to position [231, 0]
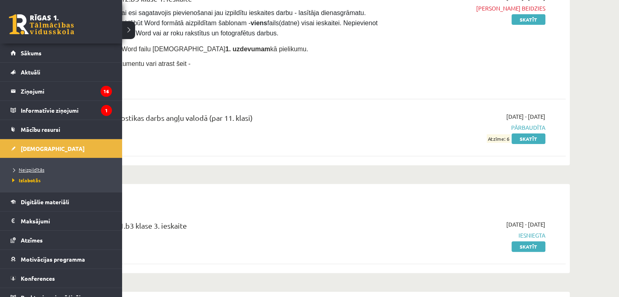
click at [38, 170] on span "Neizpildītās" at bounding box center [27, 169] width 34 height 7
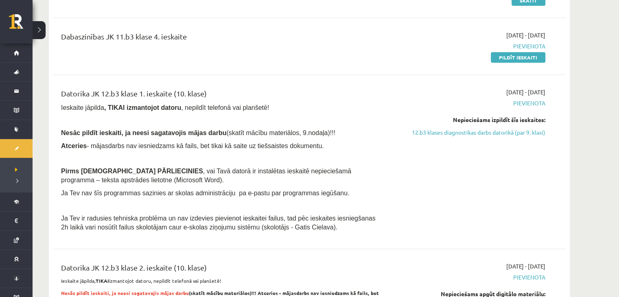
scroll to position [948, 0]
